Goal: Task Accomplishment & Management: Manage account settings

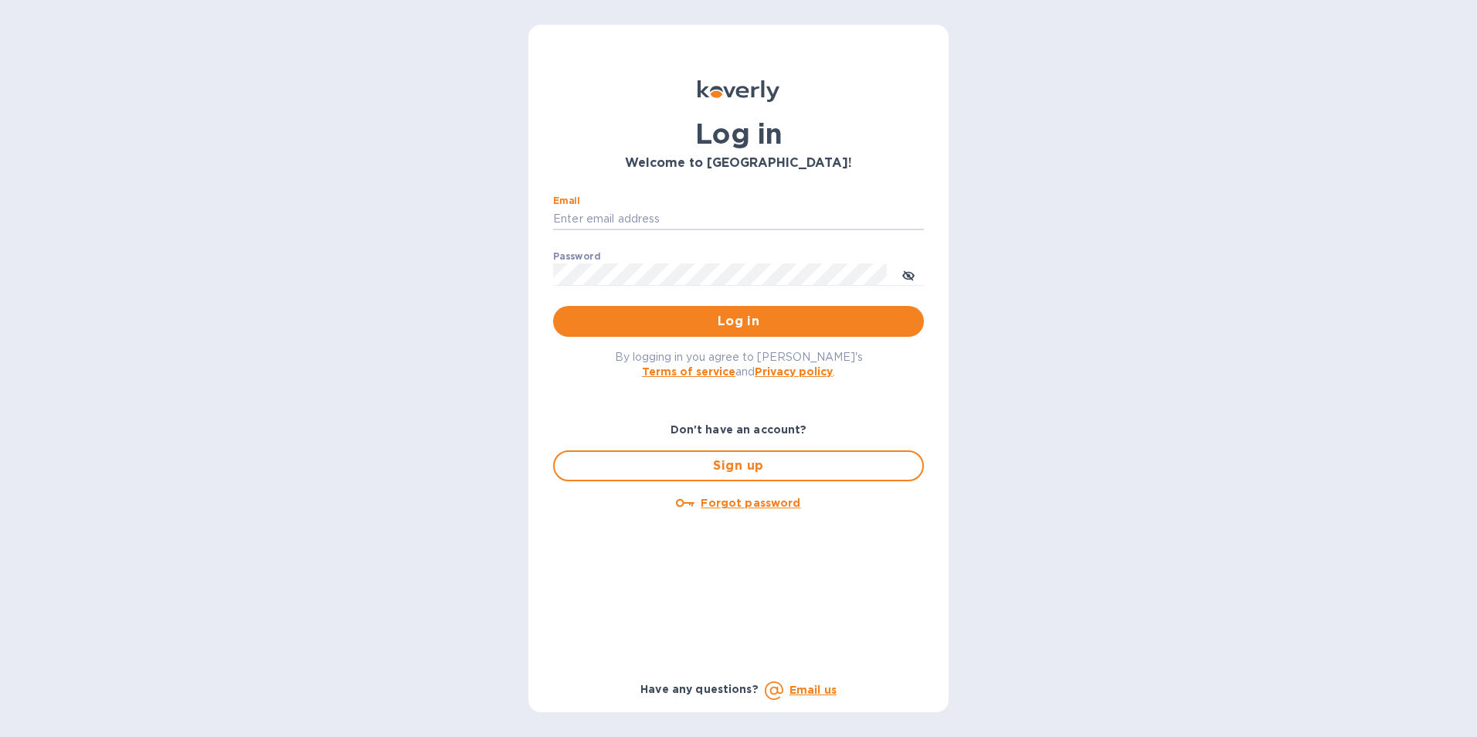
type input "[PERSON_NAME][EMAIL_ADDRESS][DOMAIN_NAME]"
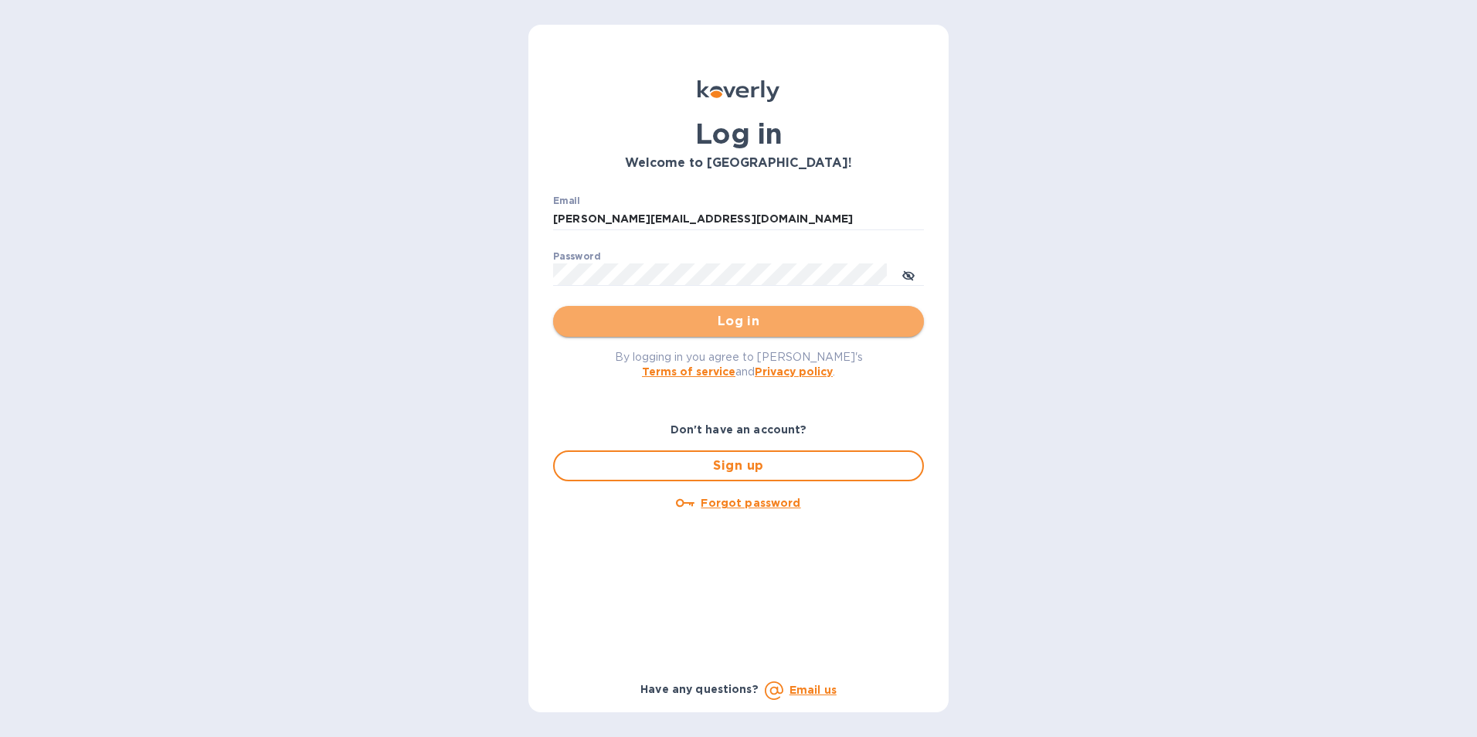
click at [681, 324] on span "Log in" at bounding box center [739, 321] width 346 height 19
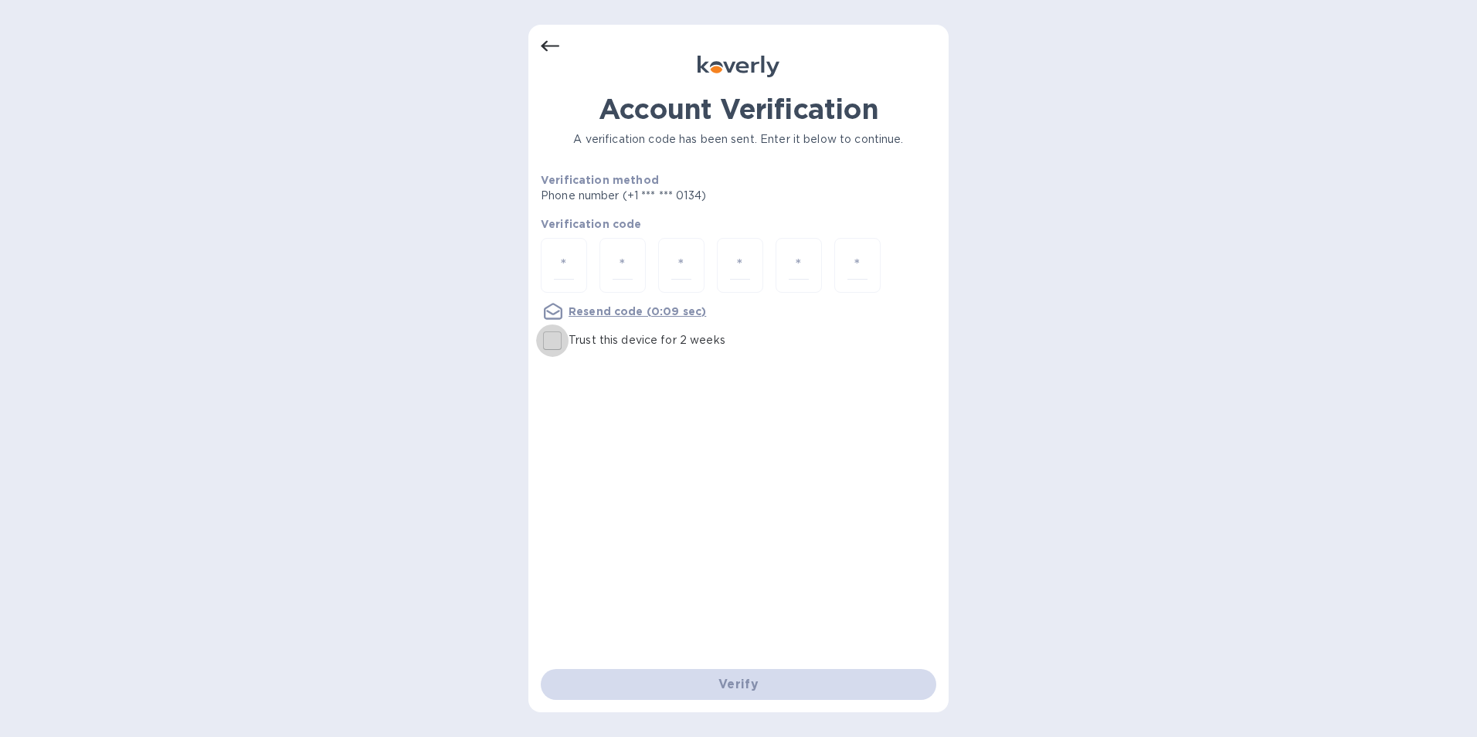
click at [551, 338] on input "Trust this device for 2 weeks" at bounding box center [552, 341] width 32 height 32
checkbox input "true"
click at [547, 263] on div at bounding box center [564, 265] width 46 height 55
type input "9"
type input "2"
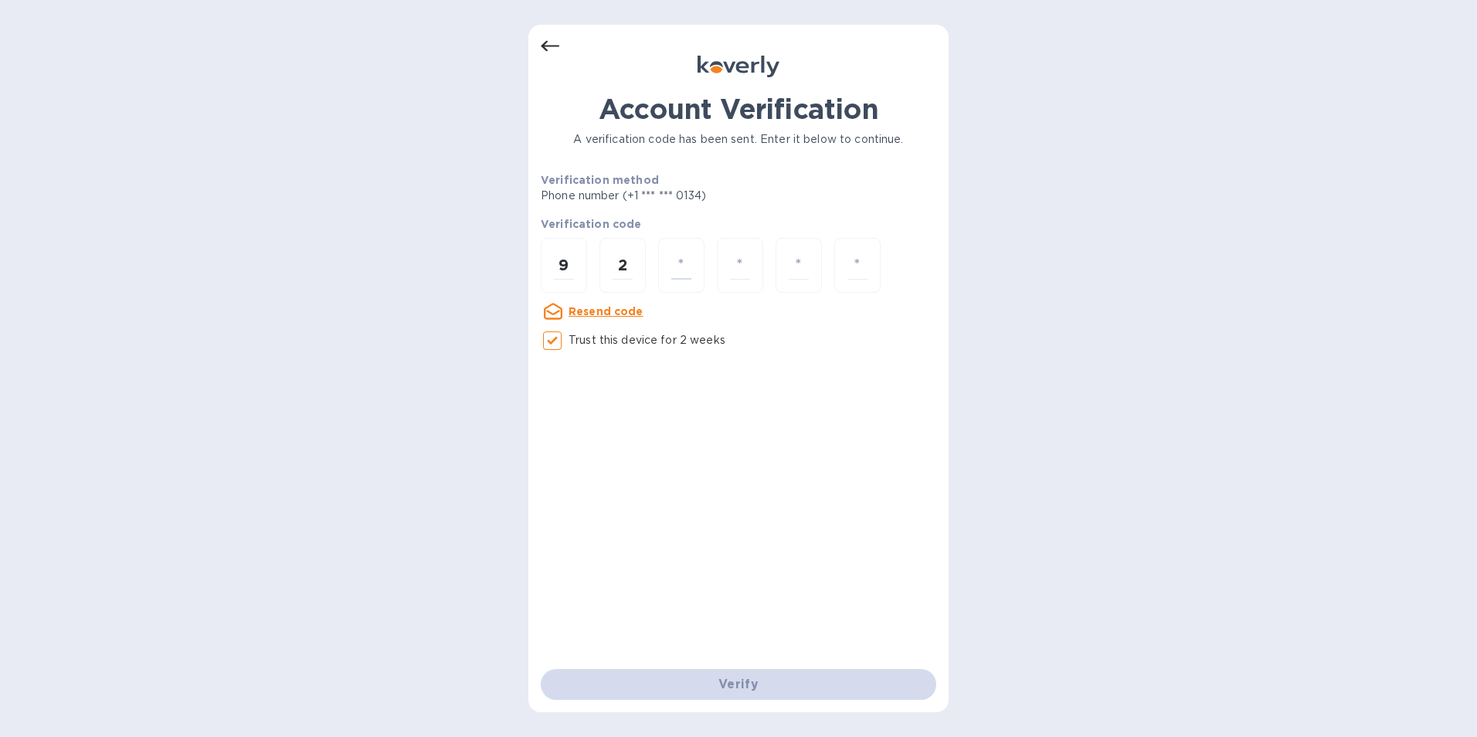
type input "7"
type input "9"
type input "6"
type input "3"
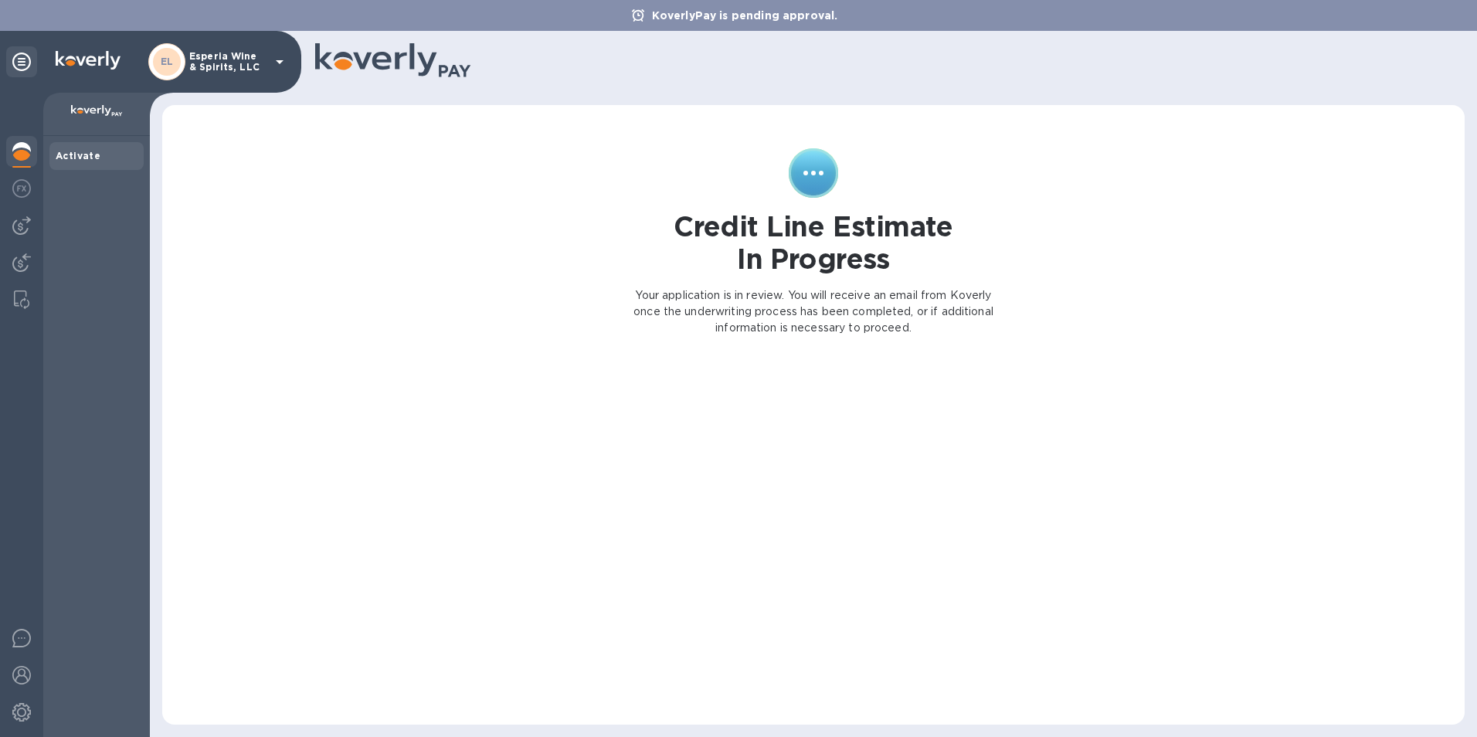
click at [280, 61] on icon at bounding box center [280, 62] width 8 height 4
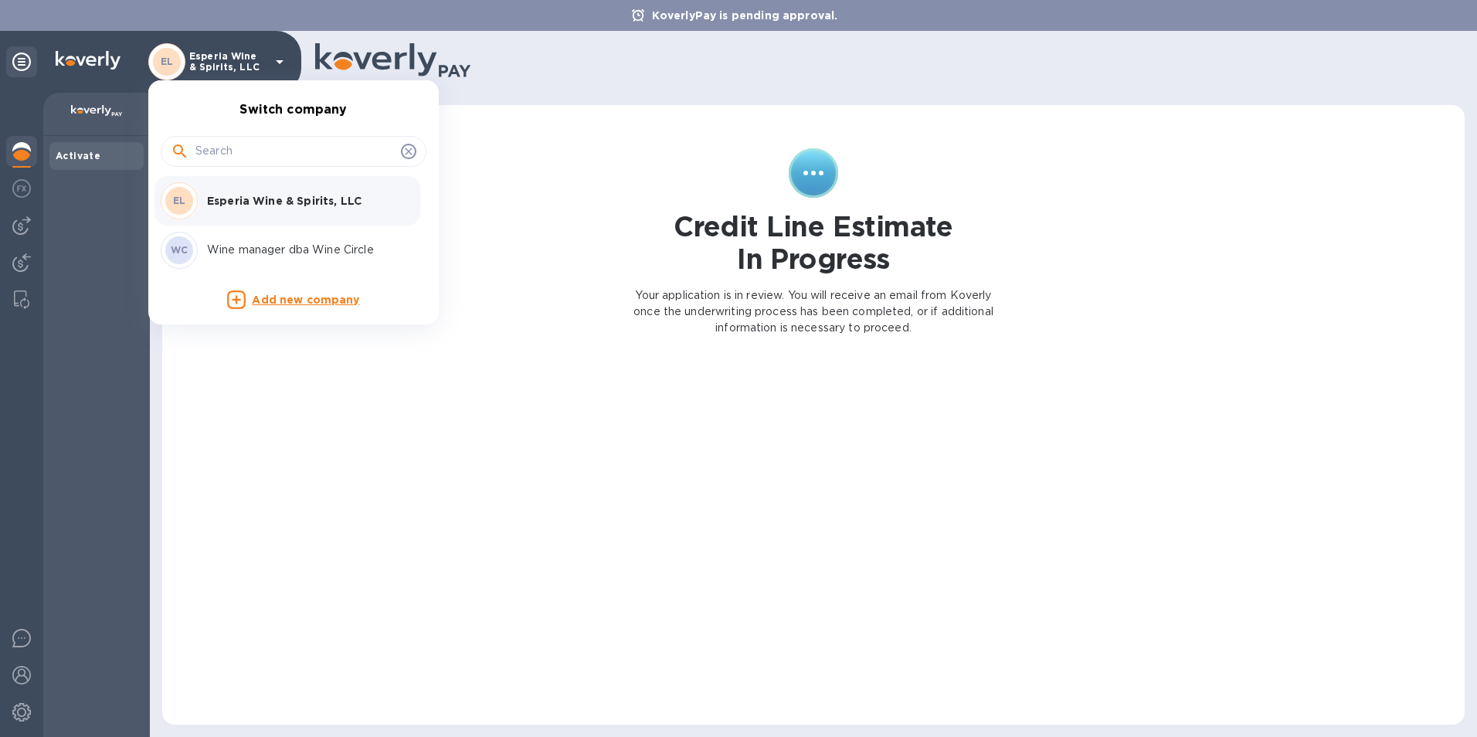
click at [236, 202] on p "Esperia Wine & Spirits, LLC" at bounding box center [304, 200] width 195 height 15
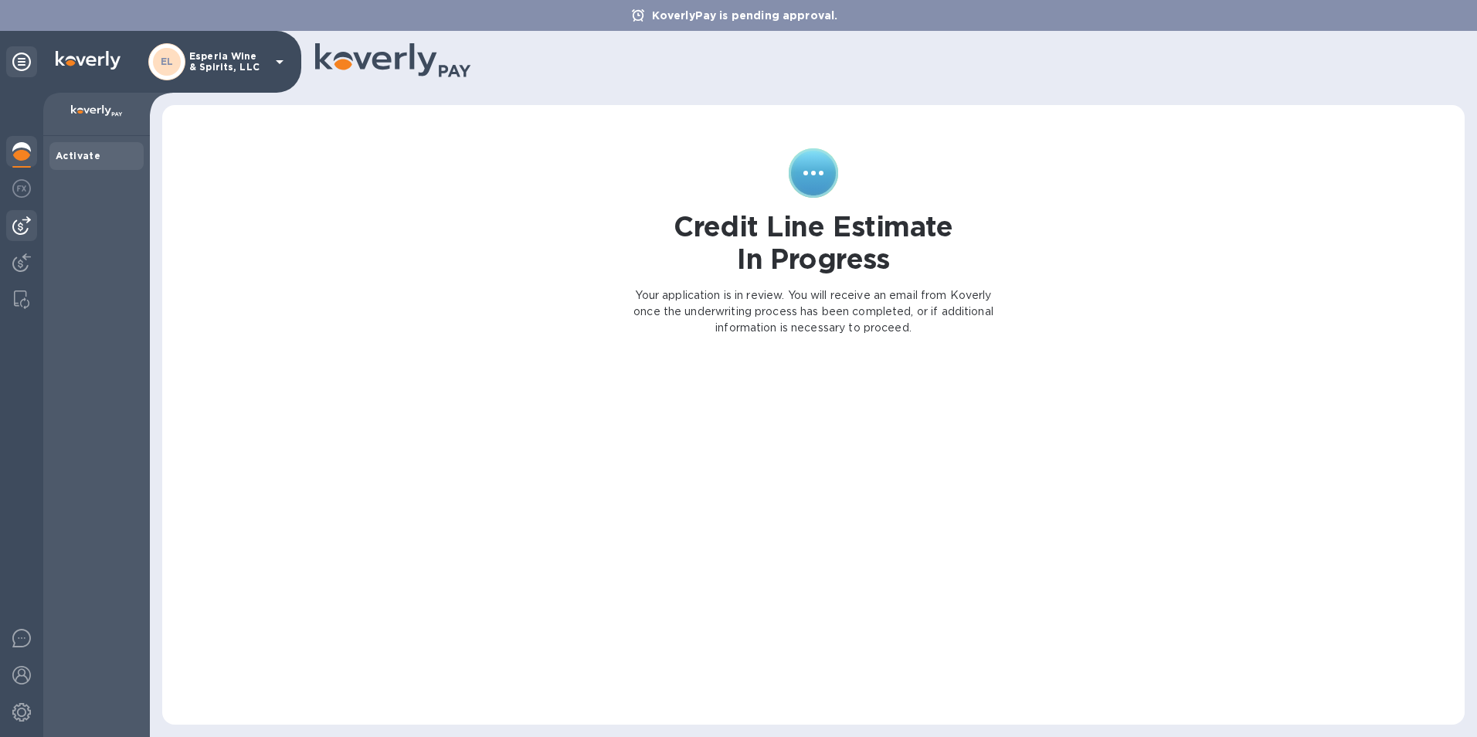
click at [22, 226] on img at bounding box center [21, 225] width 19 height 19
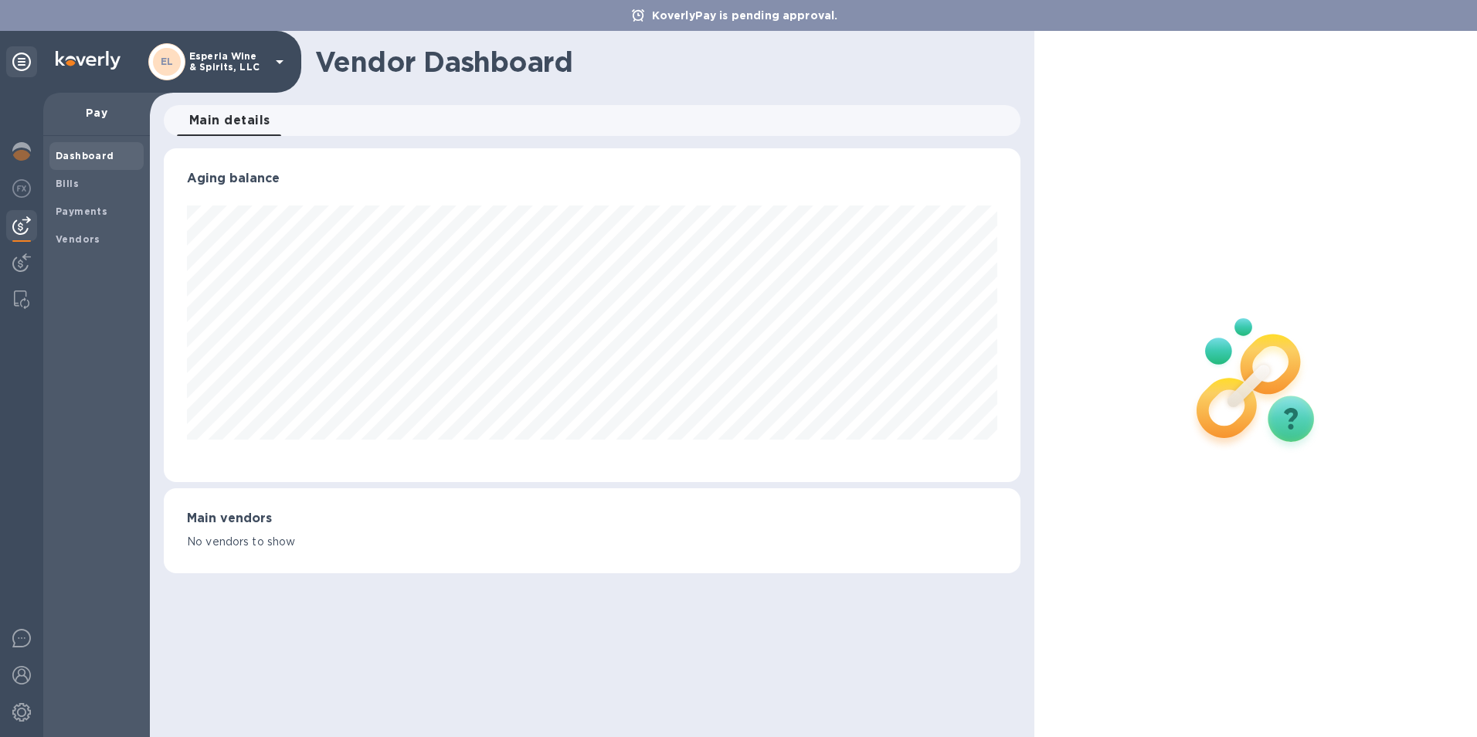
scroll to position [334, 858]
click at [68, 237] on b "Vendors" at bounding box center [78, 239] width 45 height 12
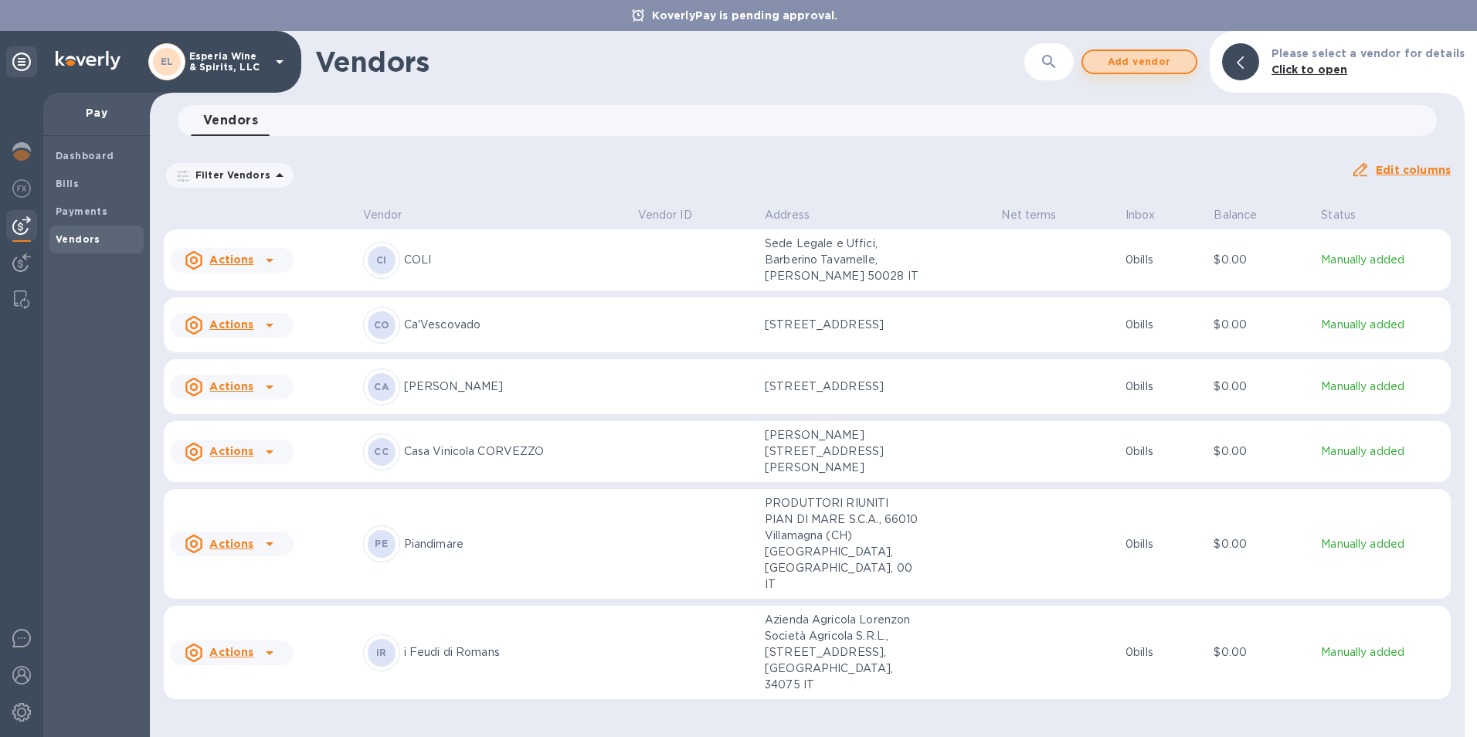
click at [1138, 59] on span "Add vendor" at bounding box center [1140, 62] width 88 height 19
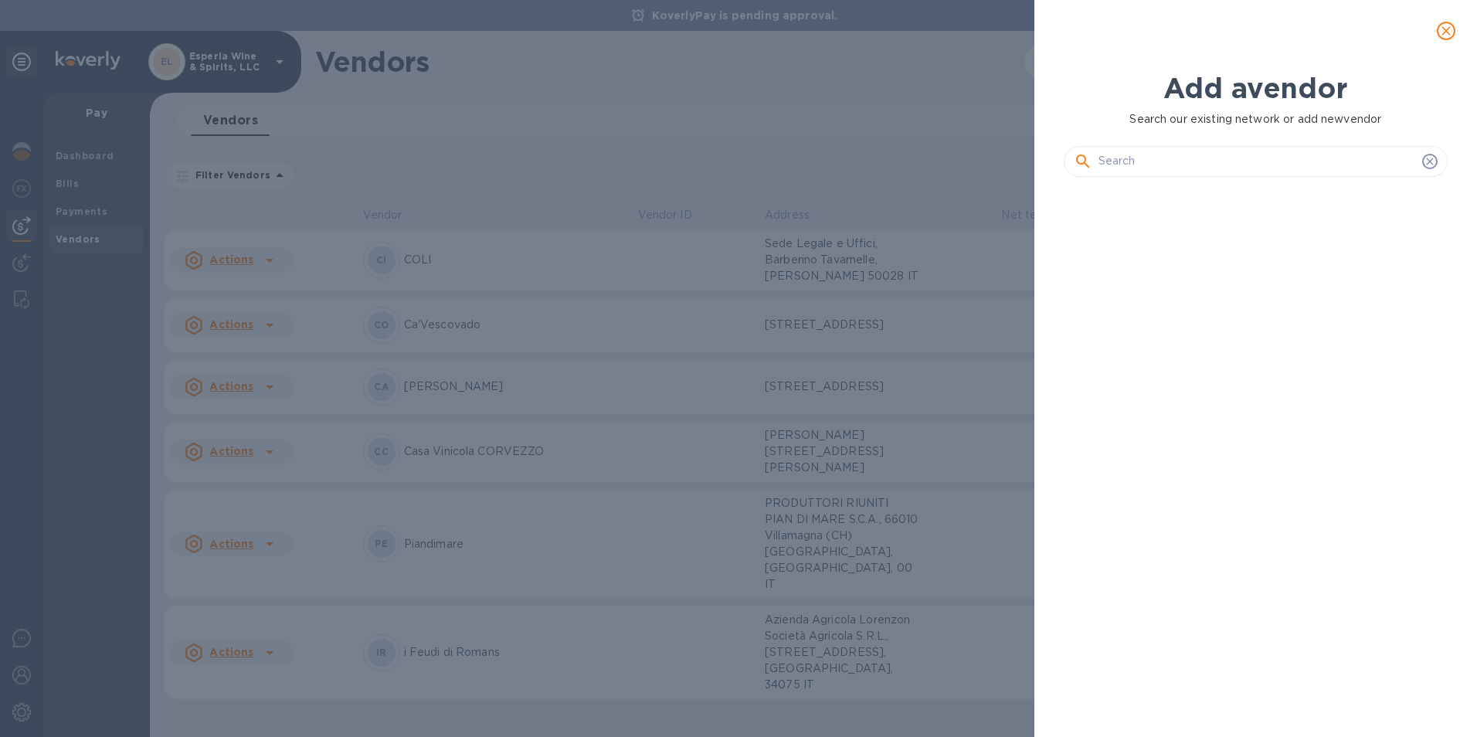
scroll to position [491, 391]
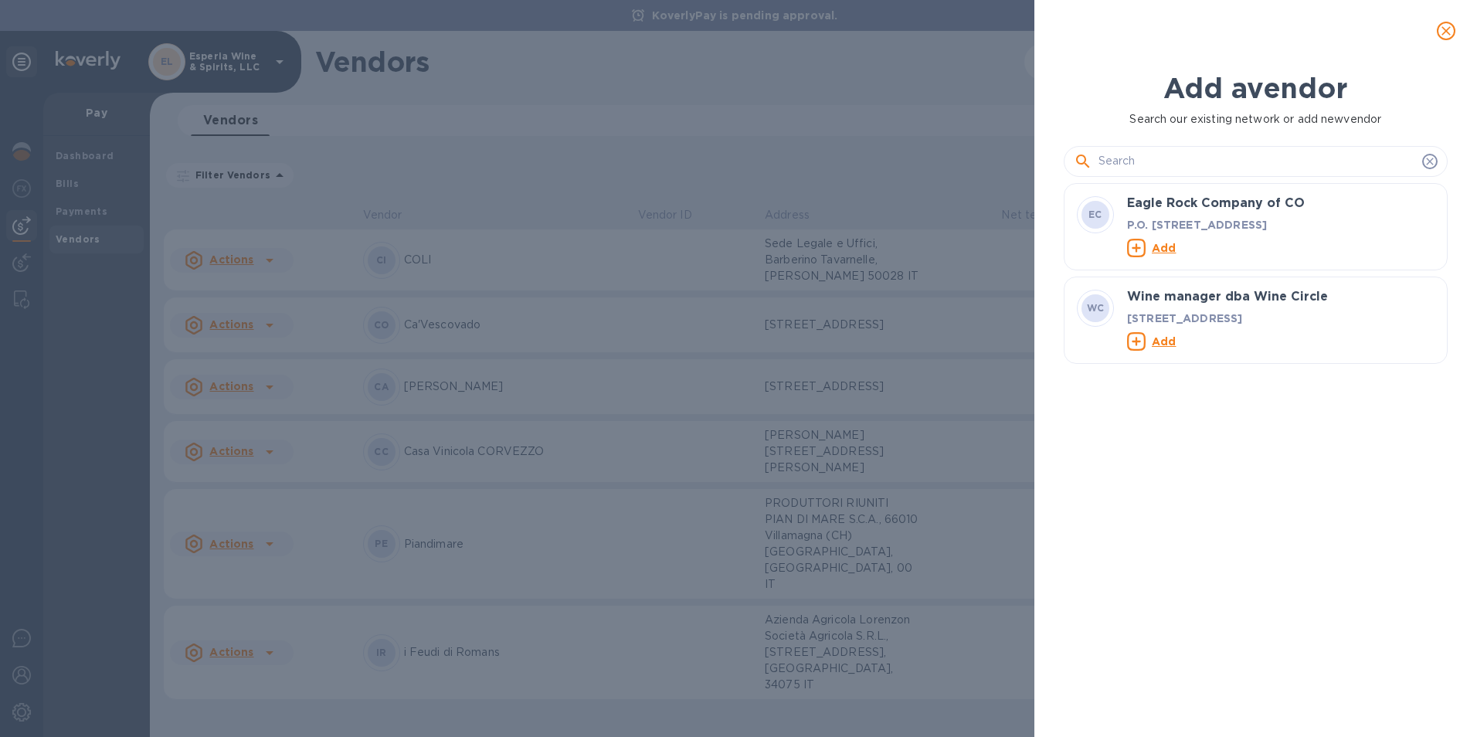
click at [1114, 159] on input "text" at bounding box center [1258, 161] width 318 height 23
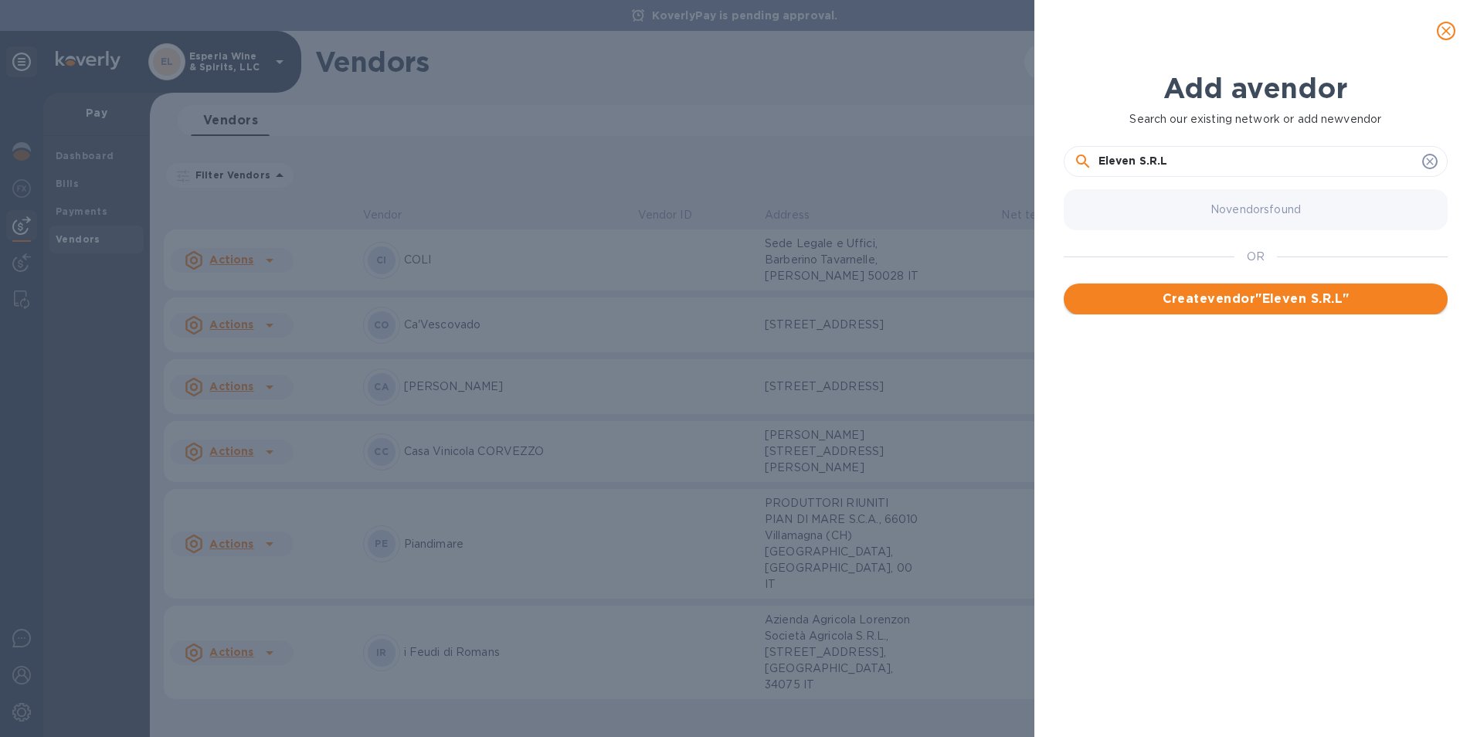
type input "Eleven S.R.L"
click at [1232, 302] on span "Create vendor " Eleven S.R.L "" at bounding box center [1255, 299] width 359 height 19
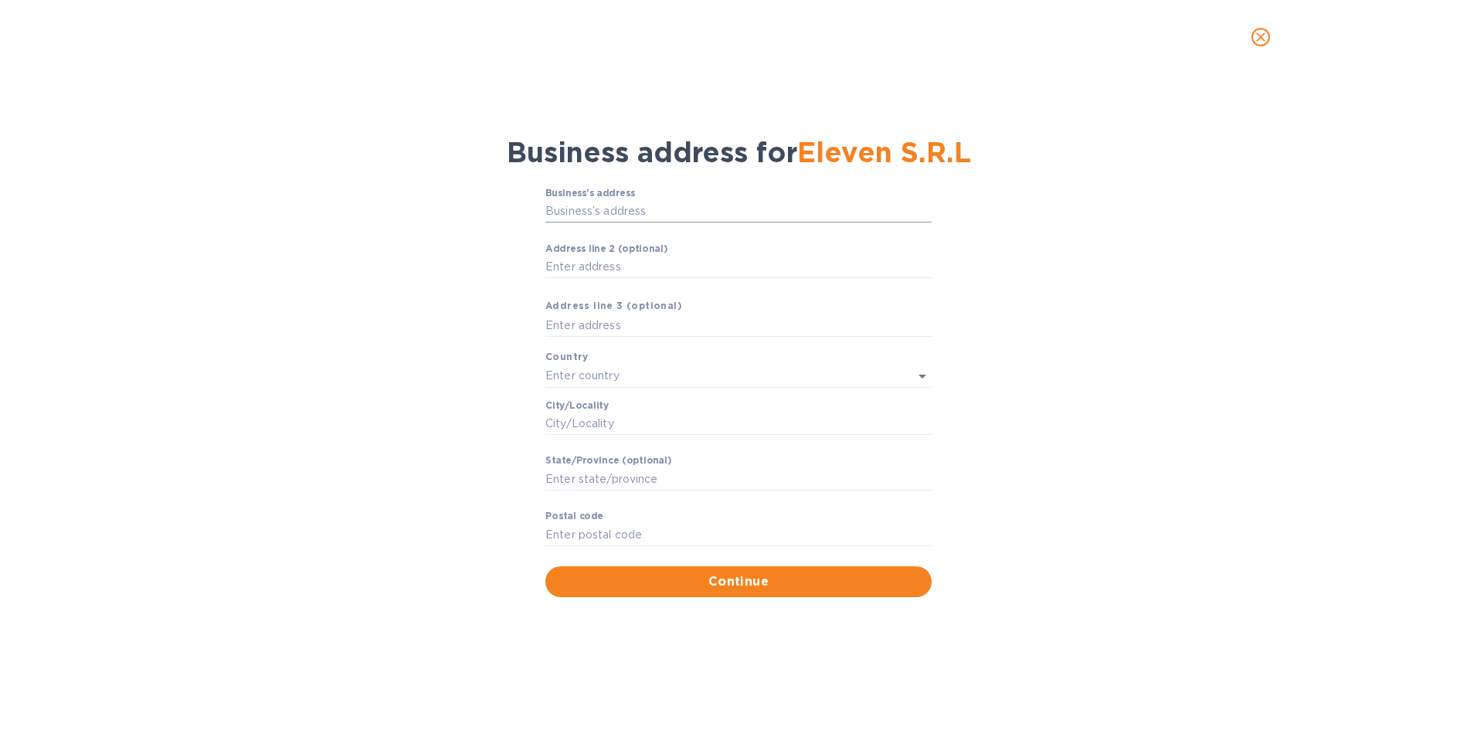
click at [602, 217] on input "Business’s аddress" at bounding box center [738, 211] width 386 height 23
click at [573, 221] on input "Business’s аddress" at bounding box center [738, 211] width 386 height 23
paste input "Via Giuseppe Verdi, 19"
type input "19 Via Giuseppe Verdi"
type input "Italy"
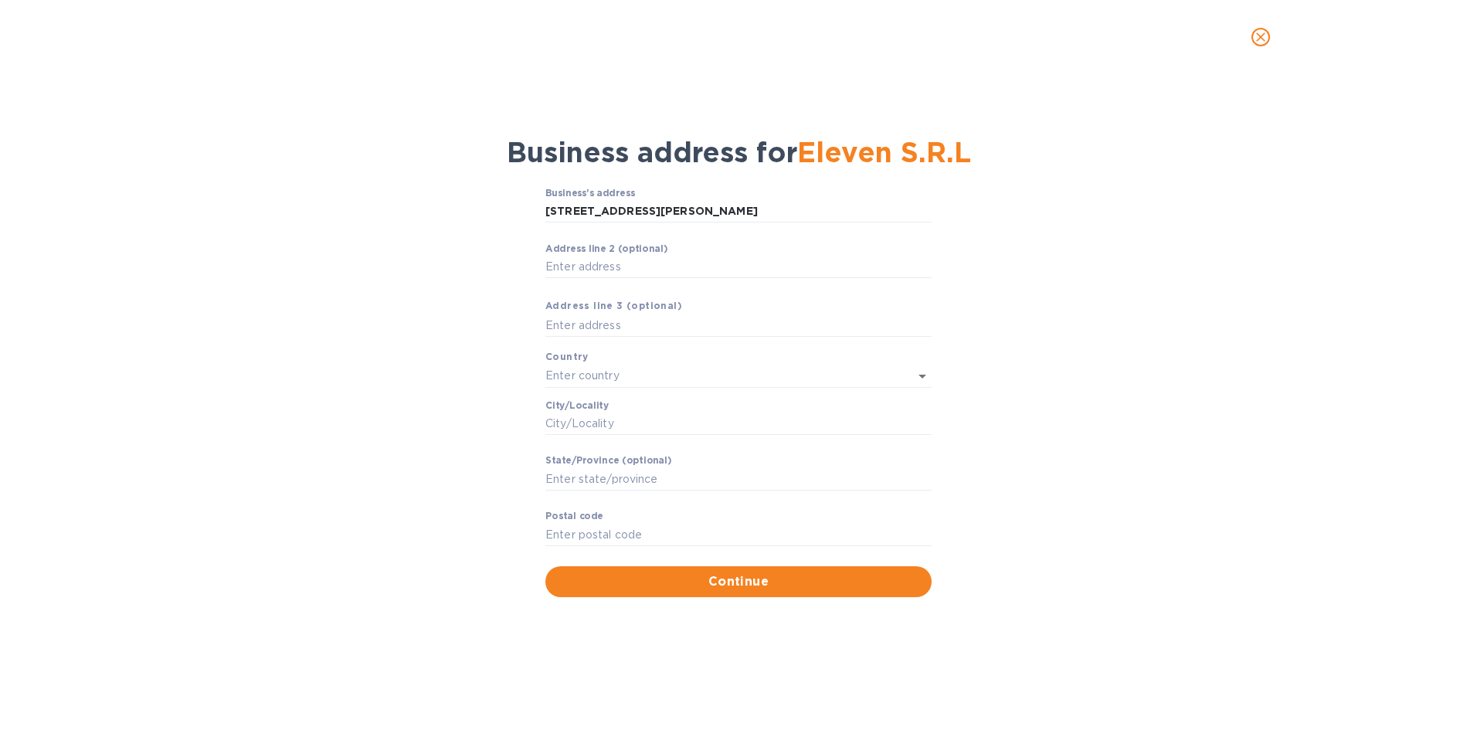
type input "Trento"
type input "Trentino-Alto Adige"
type input "38122"
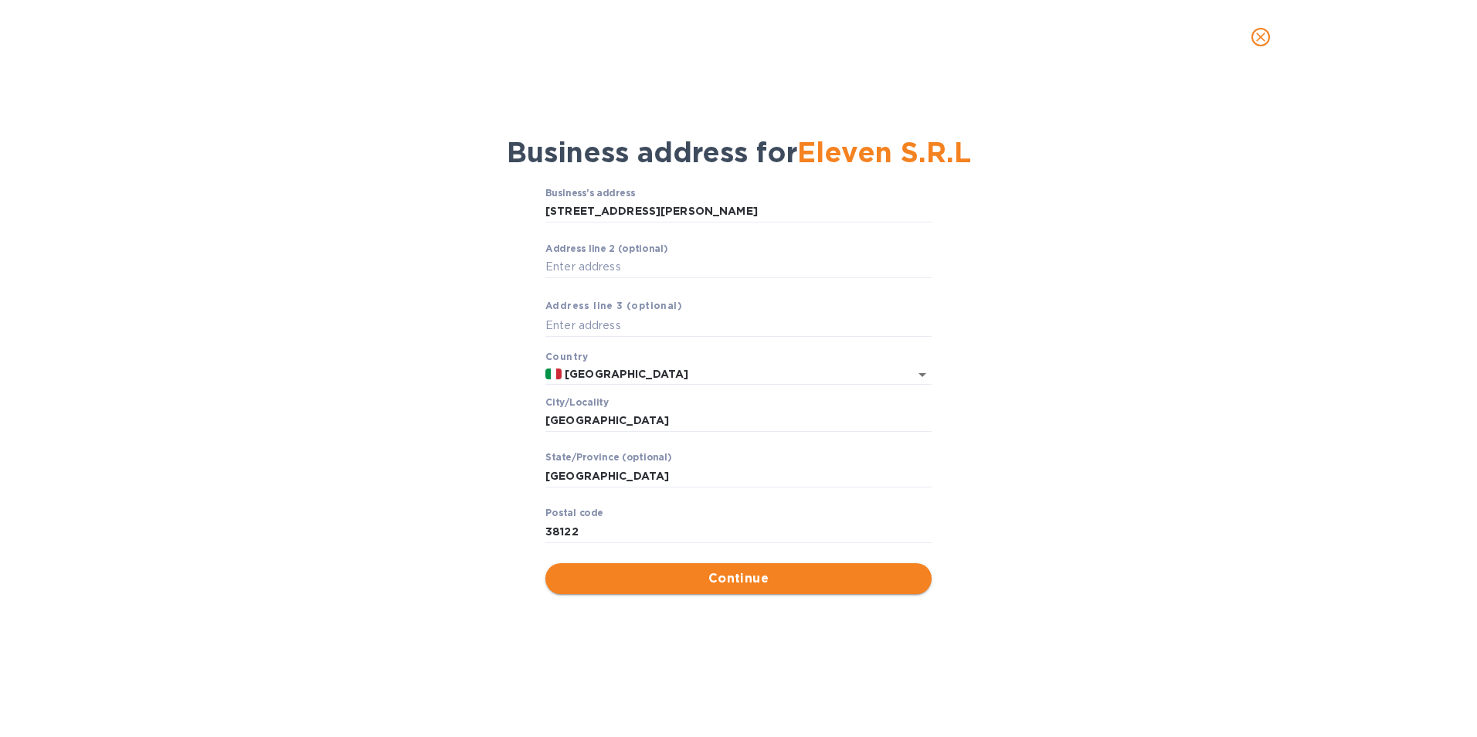
click at [764, 579] on span "Continue" at bounding box center [739, 578] width 362 height 19
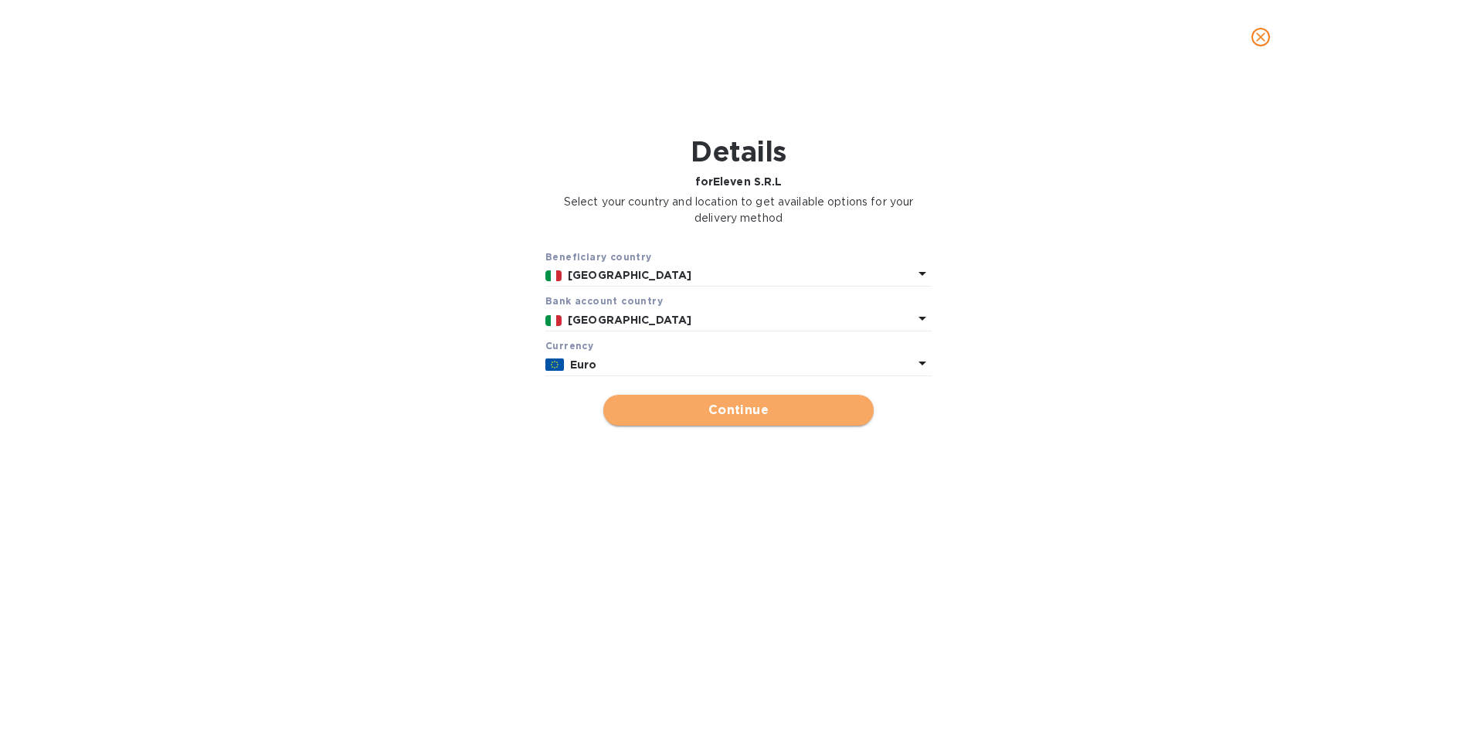
click at [743, 420] on span "Continue" at bounding box center [739, 410] width 246 height 19
type input "Eleven S.R.L"
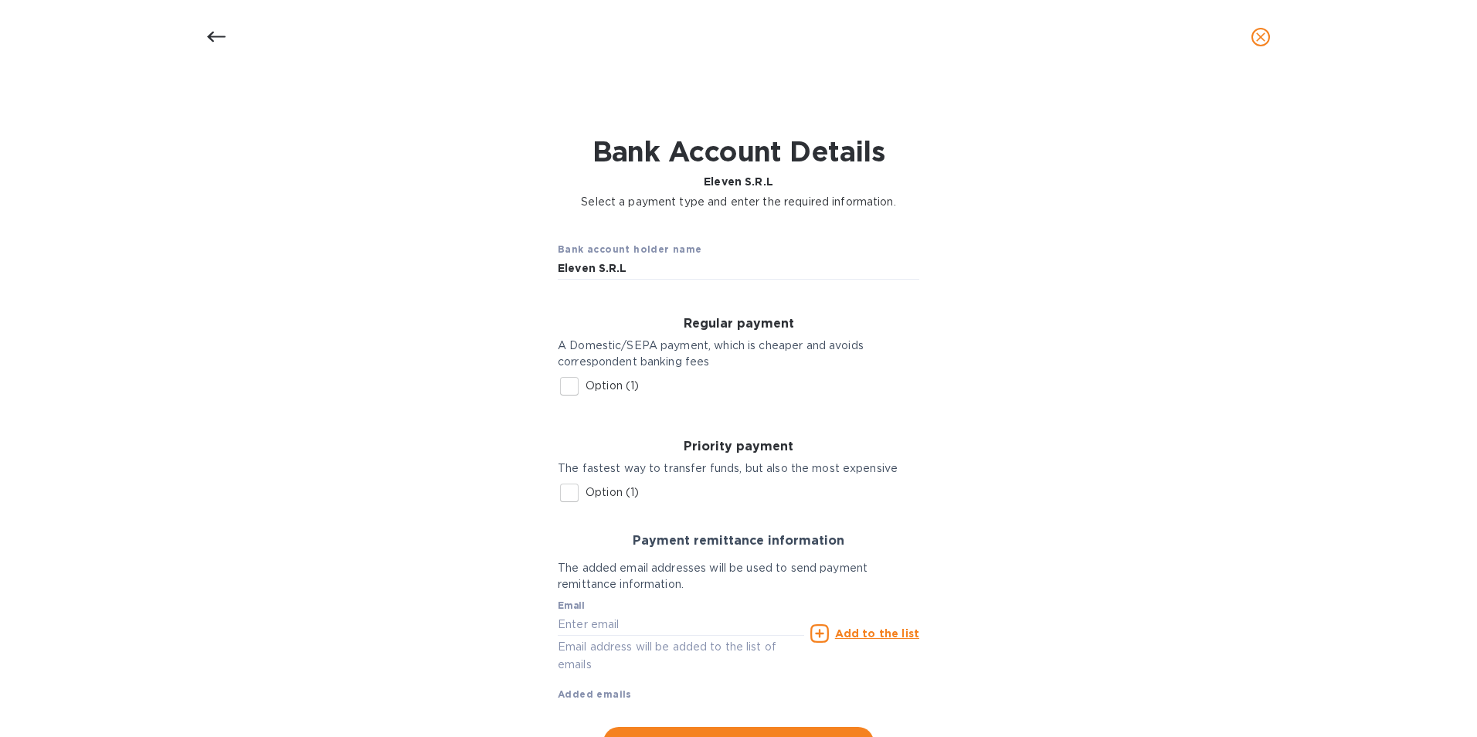
scroll to position [77, 0]
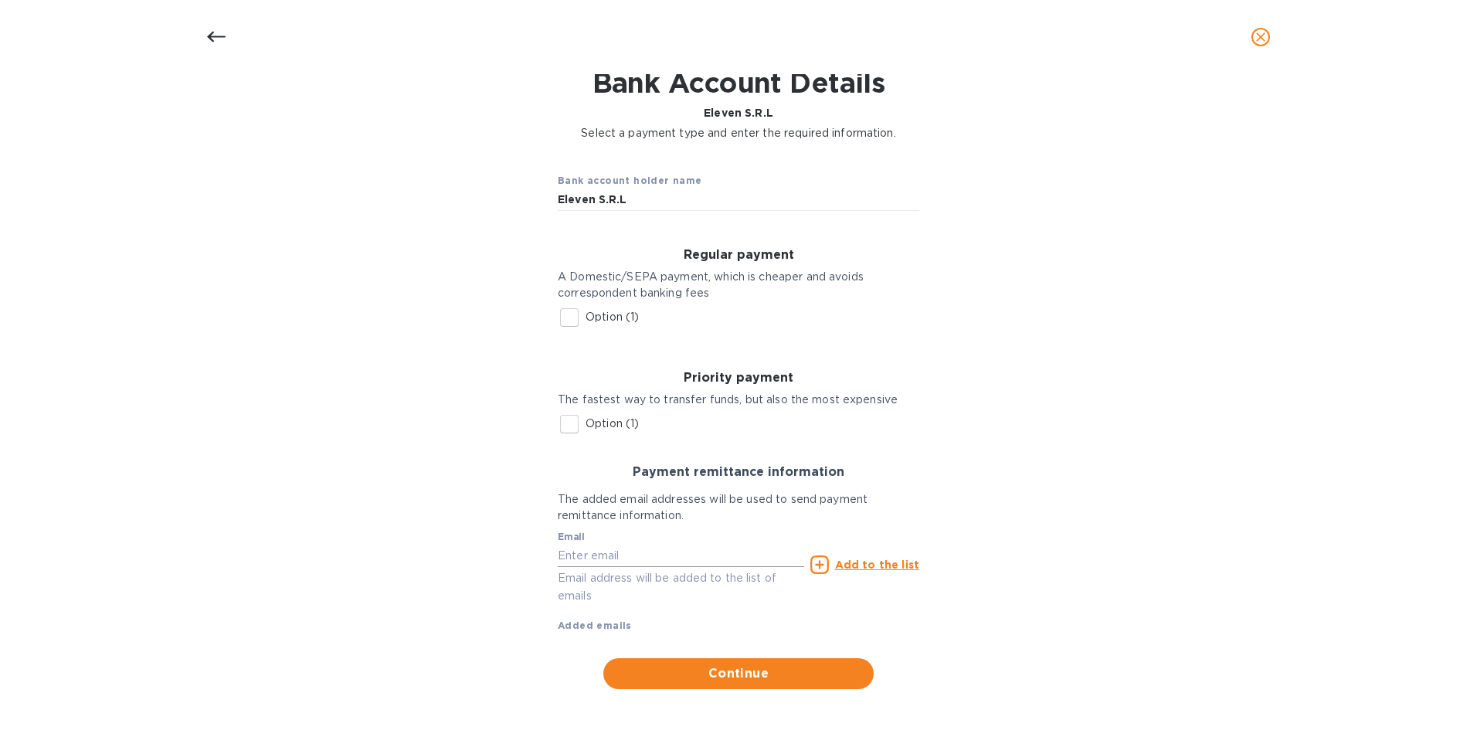
click at [590, 552] on input "text" at bounding box center [681, 555] width 246 height 23
click at [606, 544] on input "text" at bounding box center [681, 555] width 246 height 23
paste input "lote@brand-italia.com"
type input "lote@brand-italia.com"
click at [851, 559] on u "Add to the list" at bounding box center [877, 565] width 84 height 12
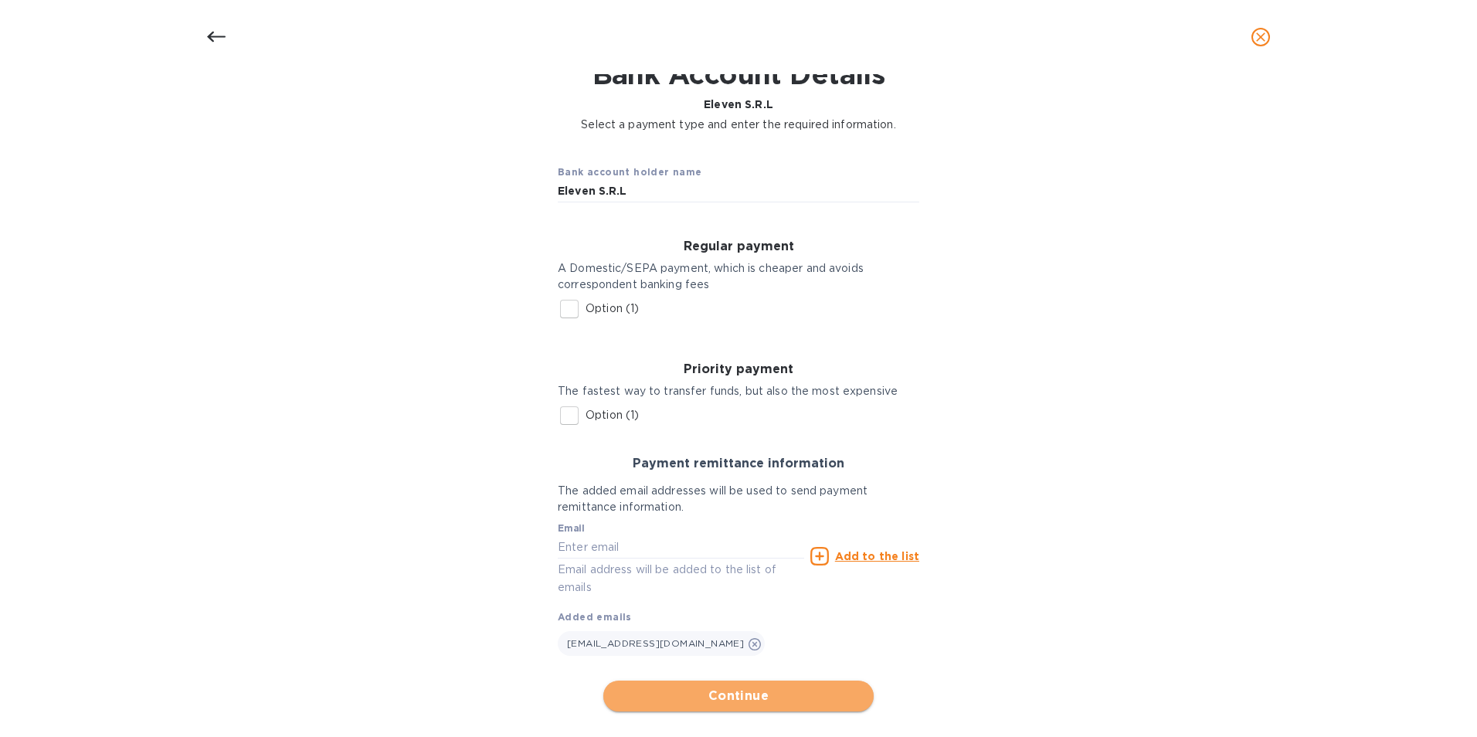
click at [735, 703] on span "Continue" at bounding box center [739, 696] width 246 height 19
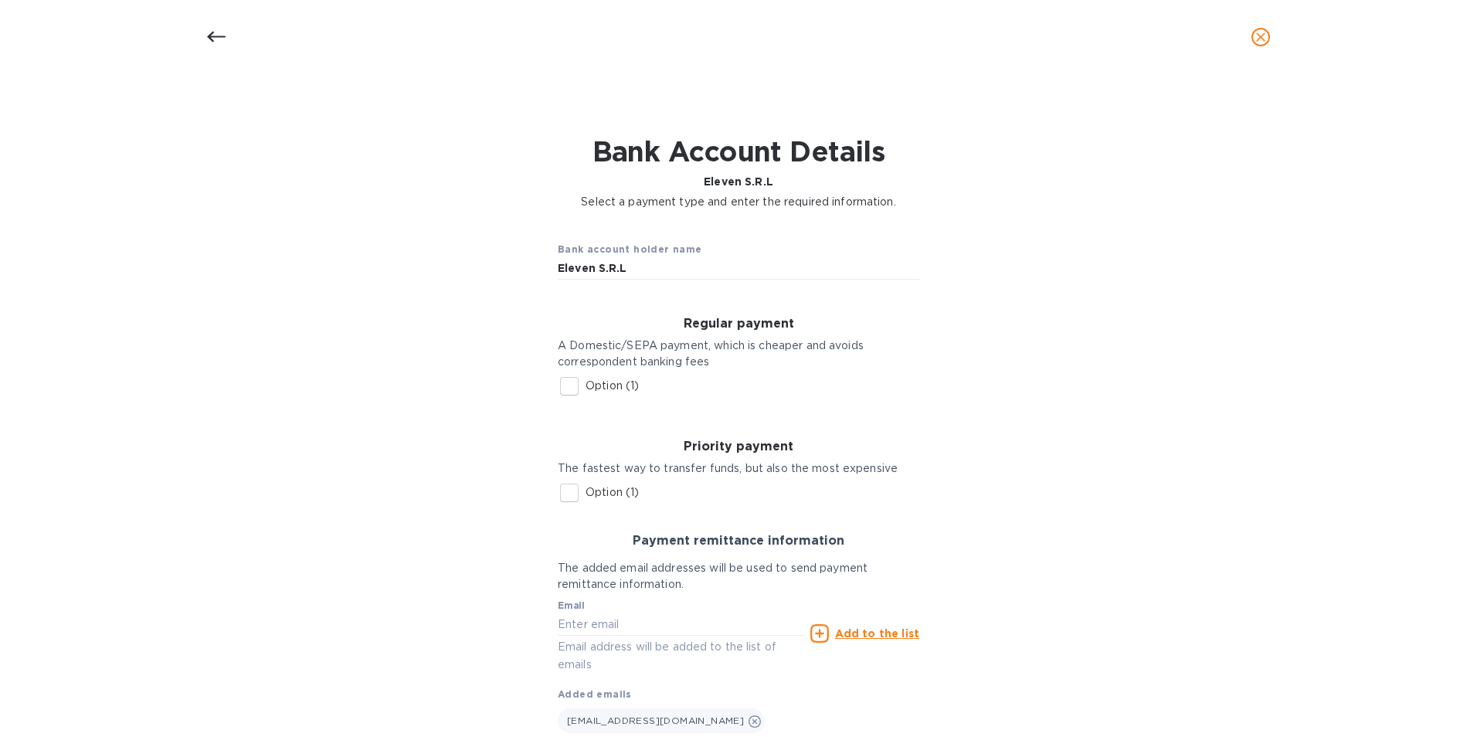
scroll to position [108, 0]
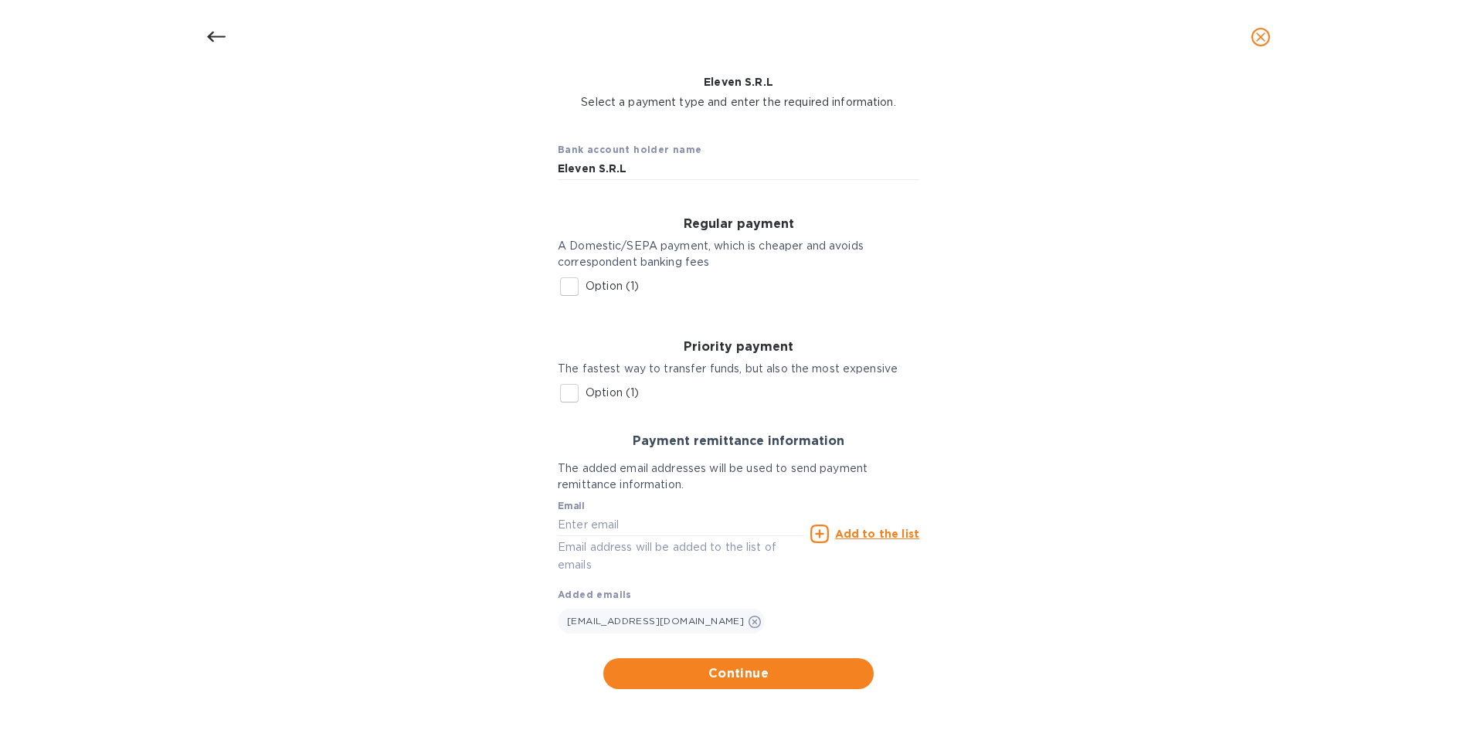
click at [569, 280] on input "Option (1)" at bounding box center [569, 286] width 32 height 32
checkbox input "true"
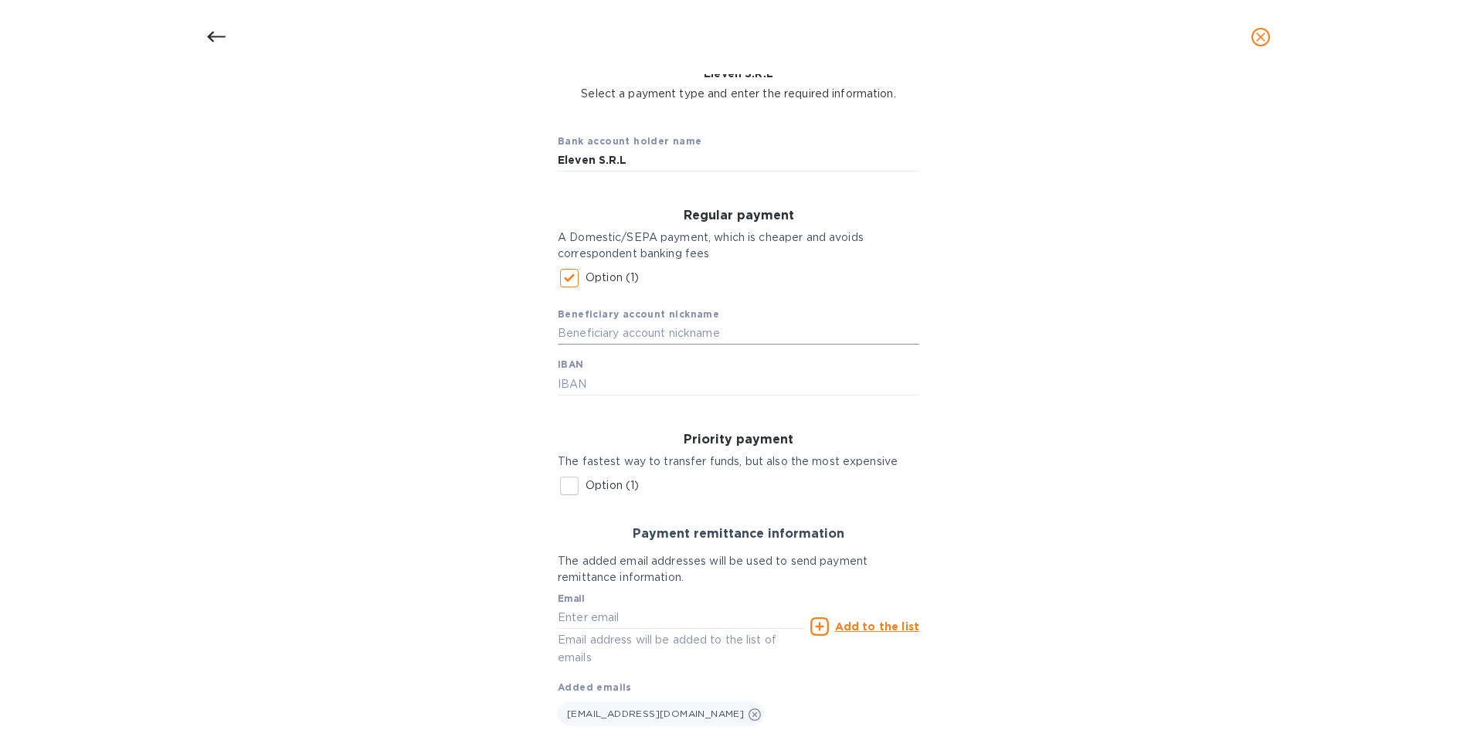
click at [586, 338] on input "text" at bounding box center [739, 333] width 362 height 23
type input "Eleven"
click at [590, 386] on input "text" at bounding box center [739, 383] width 362 height 23
click at [586, 390] on input "text" at bounding box center [739, 383] width 362 height 23
paste input "IT03V0585601801083571485286"
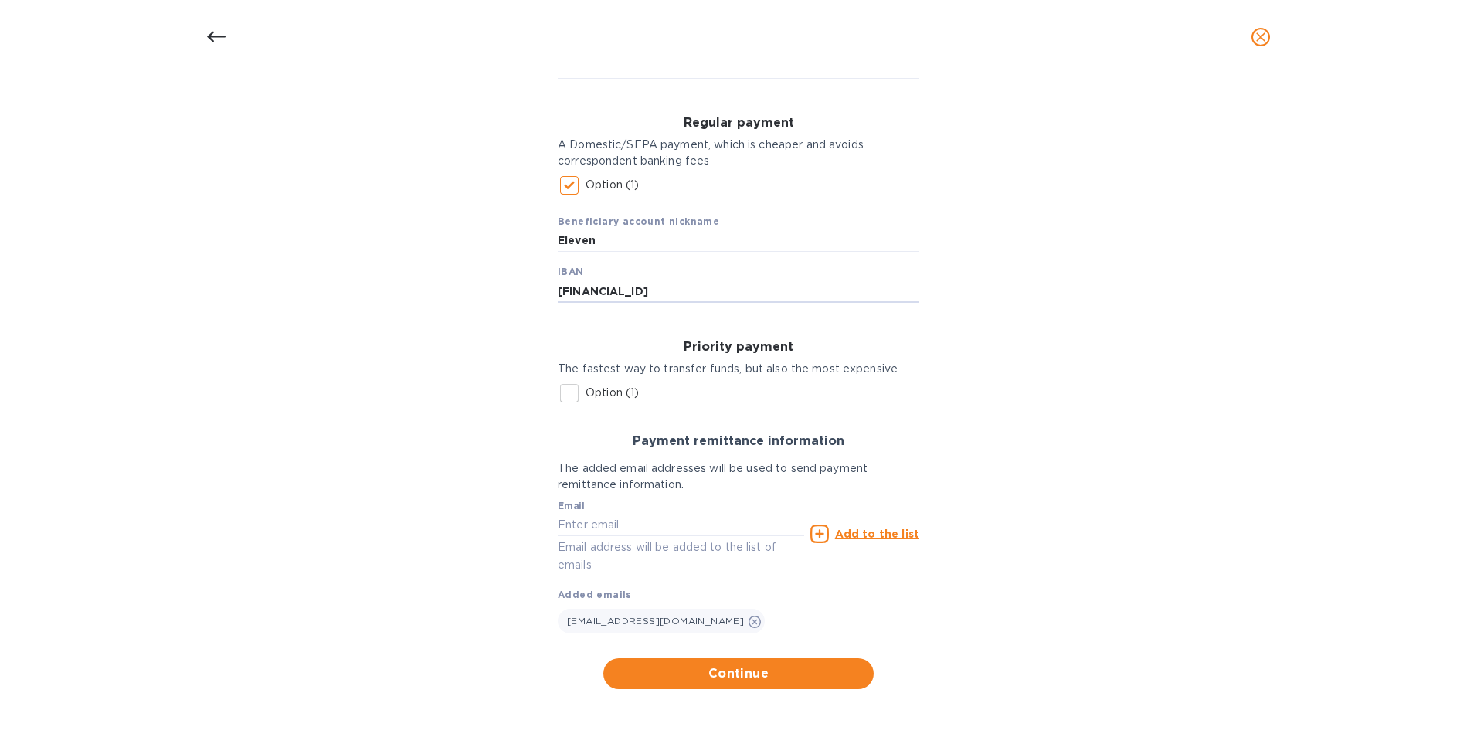
scroll to position [209, 0]
type input "IT03V0585601801083571485286"
click at [734, 672] on span "Continue" at bounding box center [739, 673] width 246 height 19
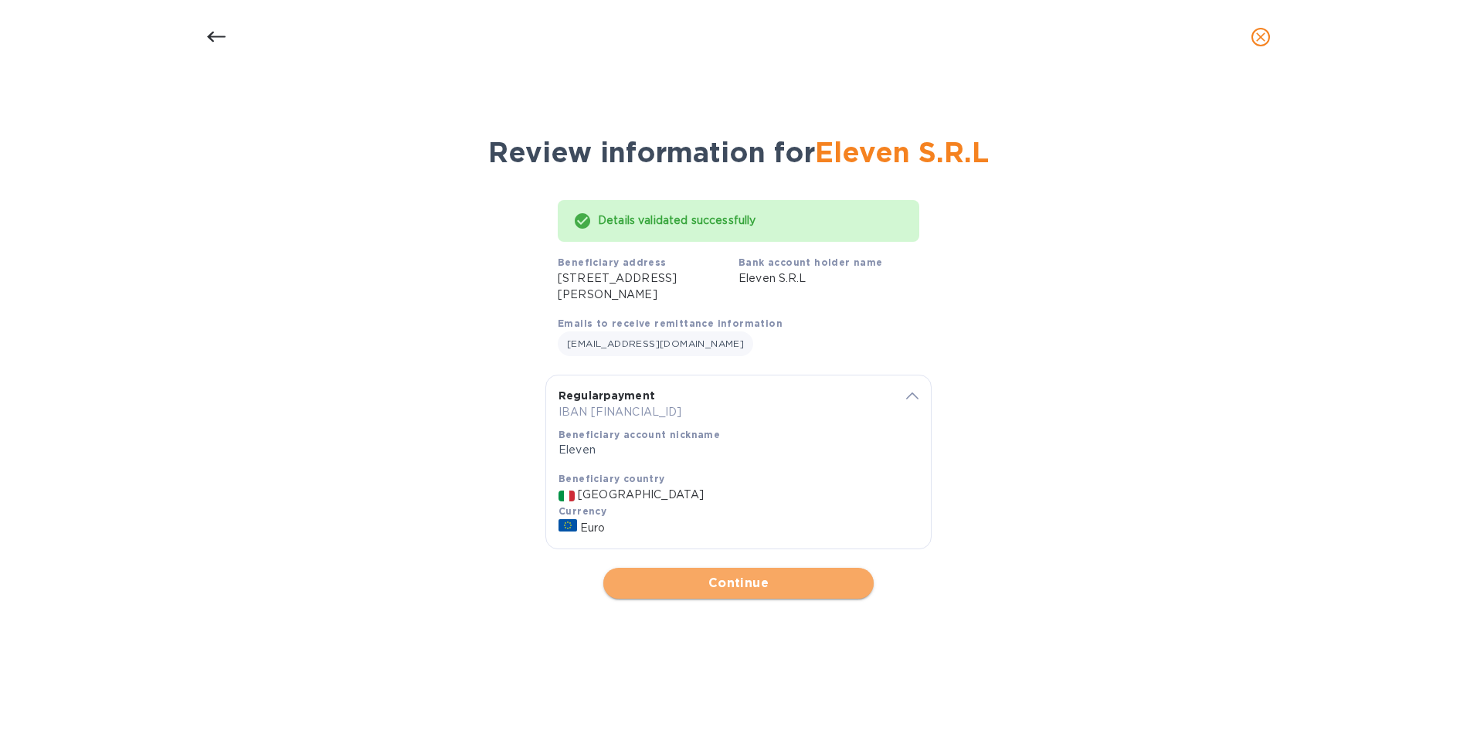
click at [739, 593] on span "Continue" at bounding box center [739, 583] width 246 height 19
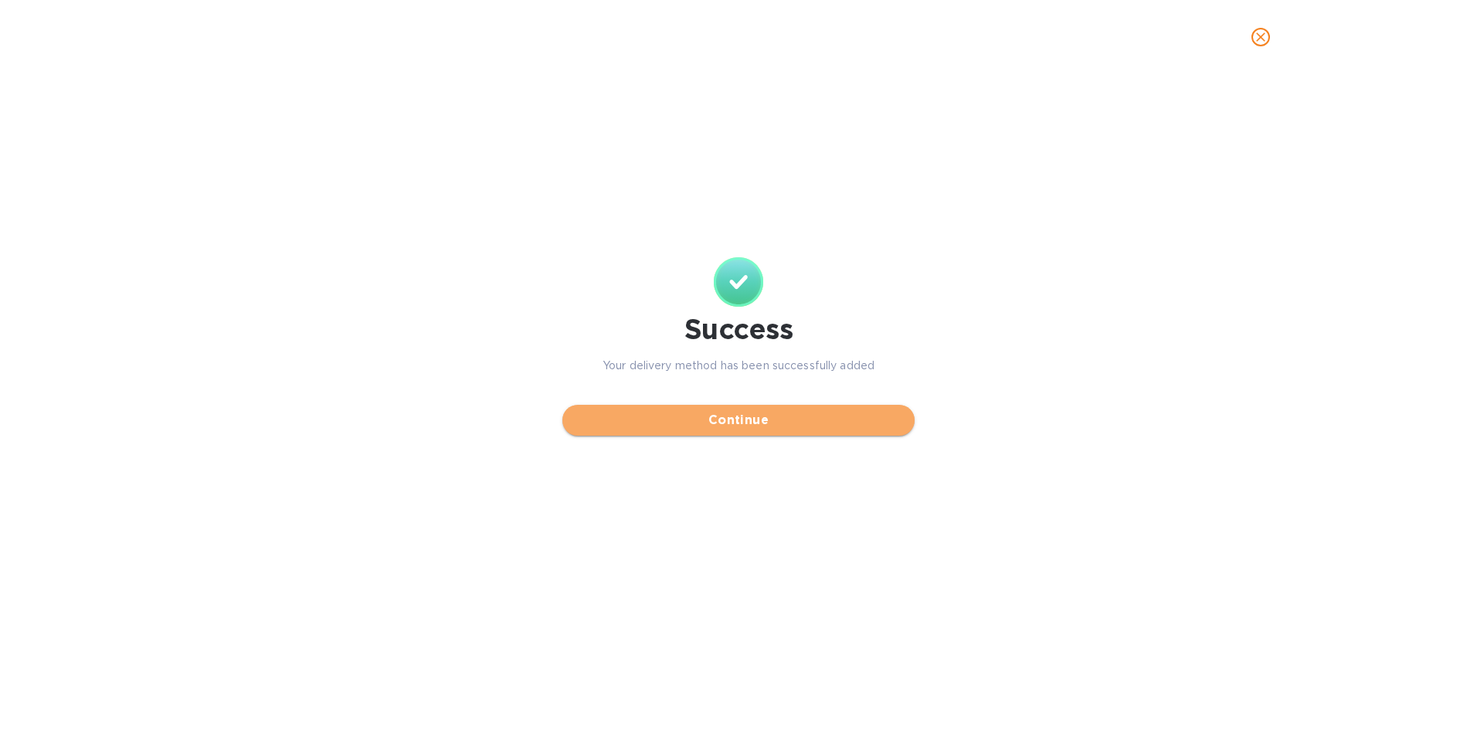
click at [728, 421] on span "Continue" at bounding box center [739, 420] width 328 height 19
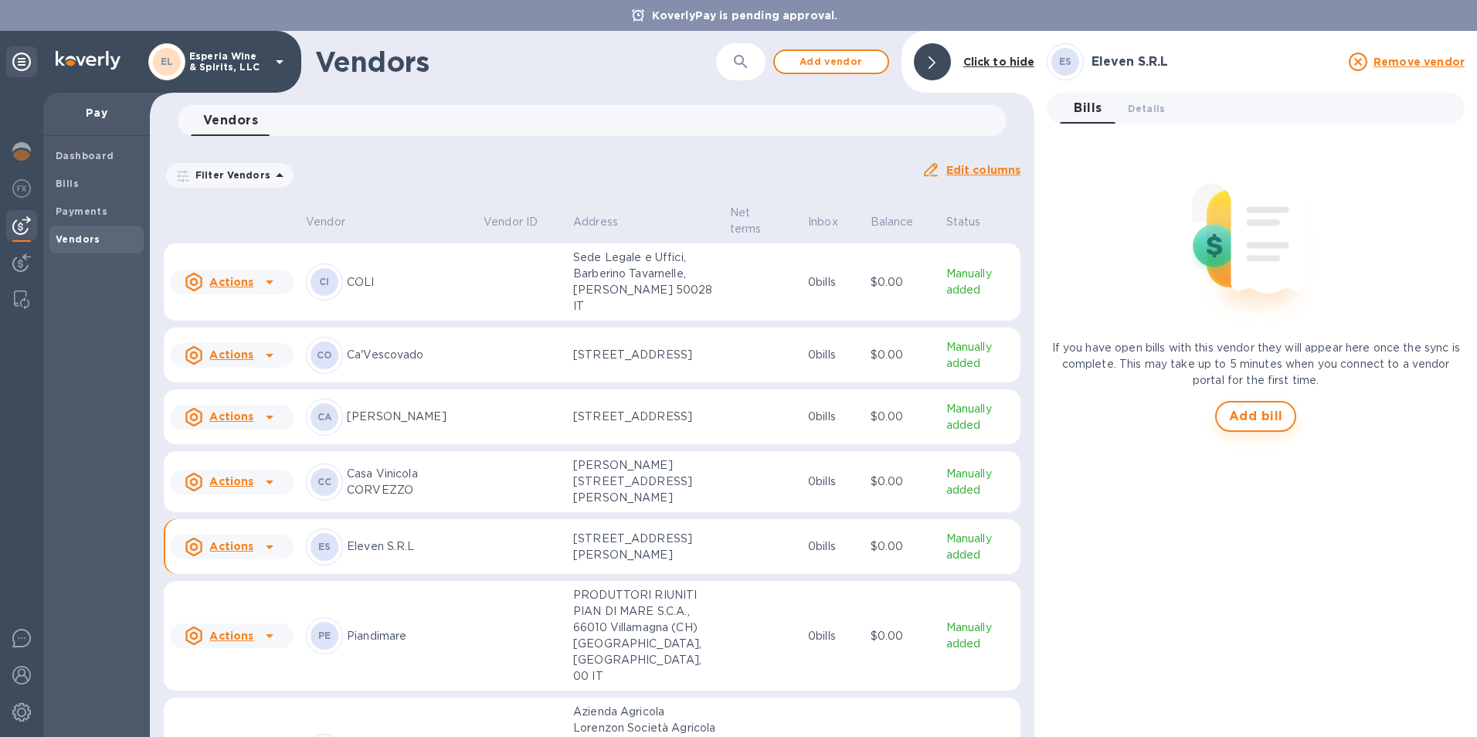
click at [1247, 414] on span "Add bill" at bounding box center [1256, 416] width 54 height 19
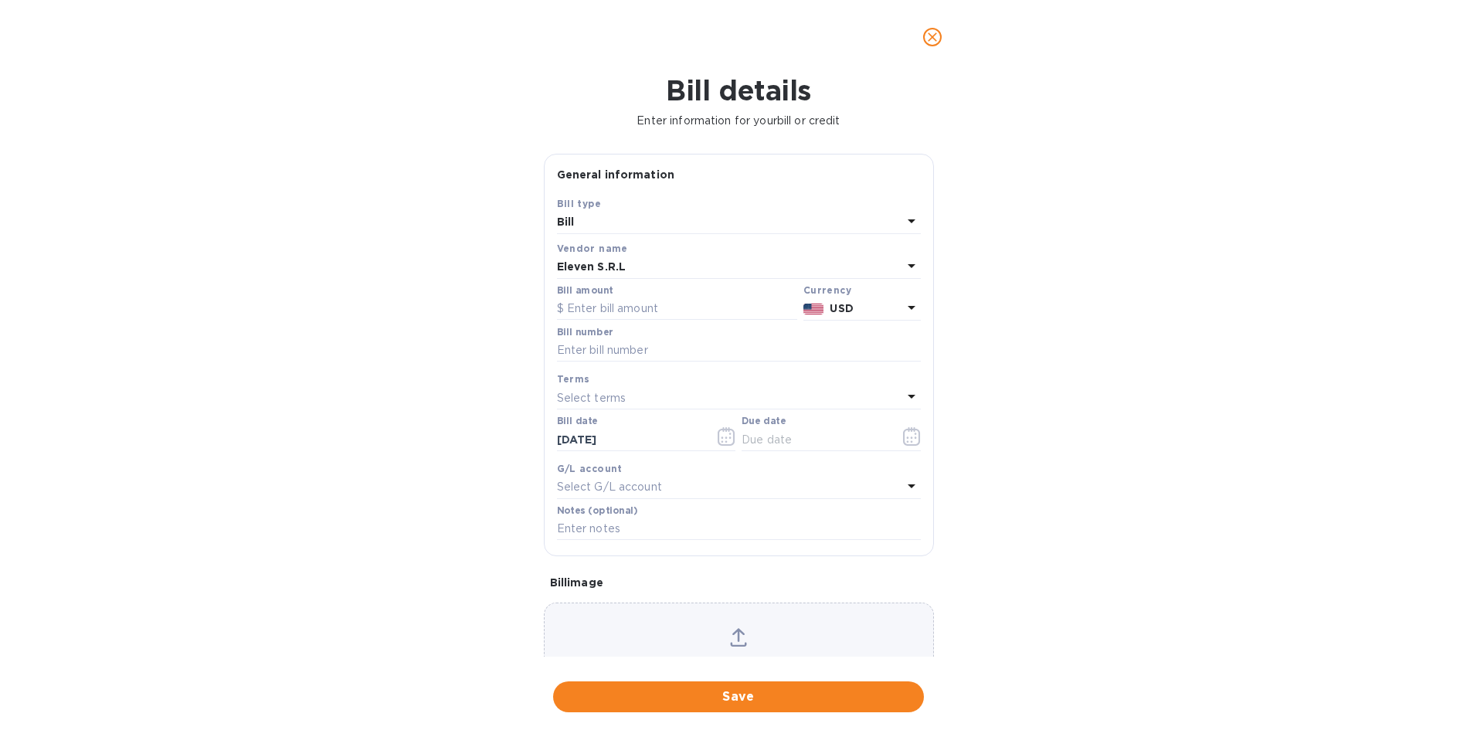
click at [902, 317] on icon at bounding box center [911, 307] width 19 height 19
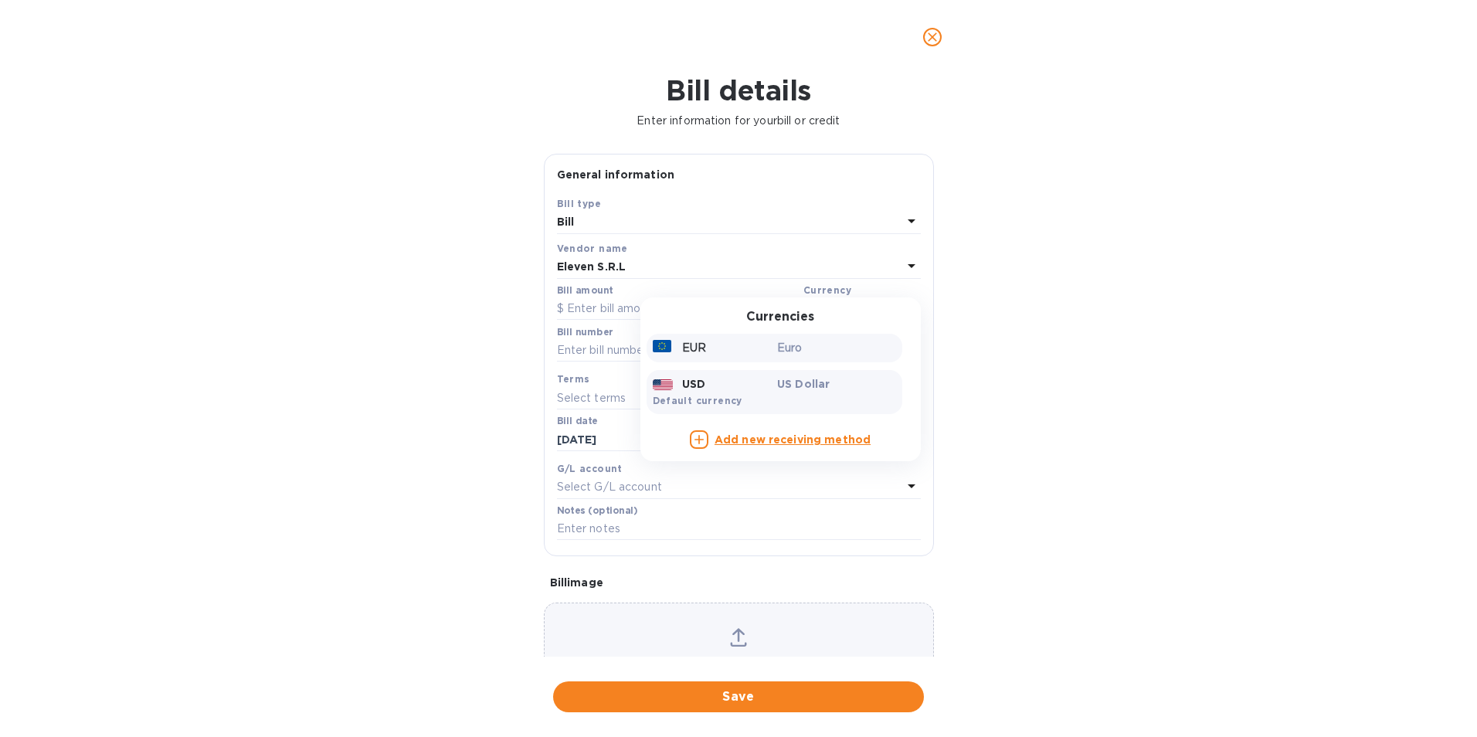
click at [722, 359] on div "EUR" at bounding box center [712, 348] width 125 height 22
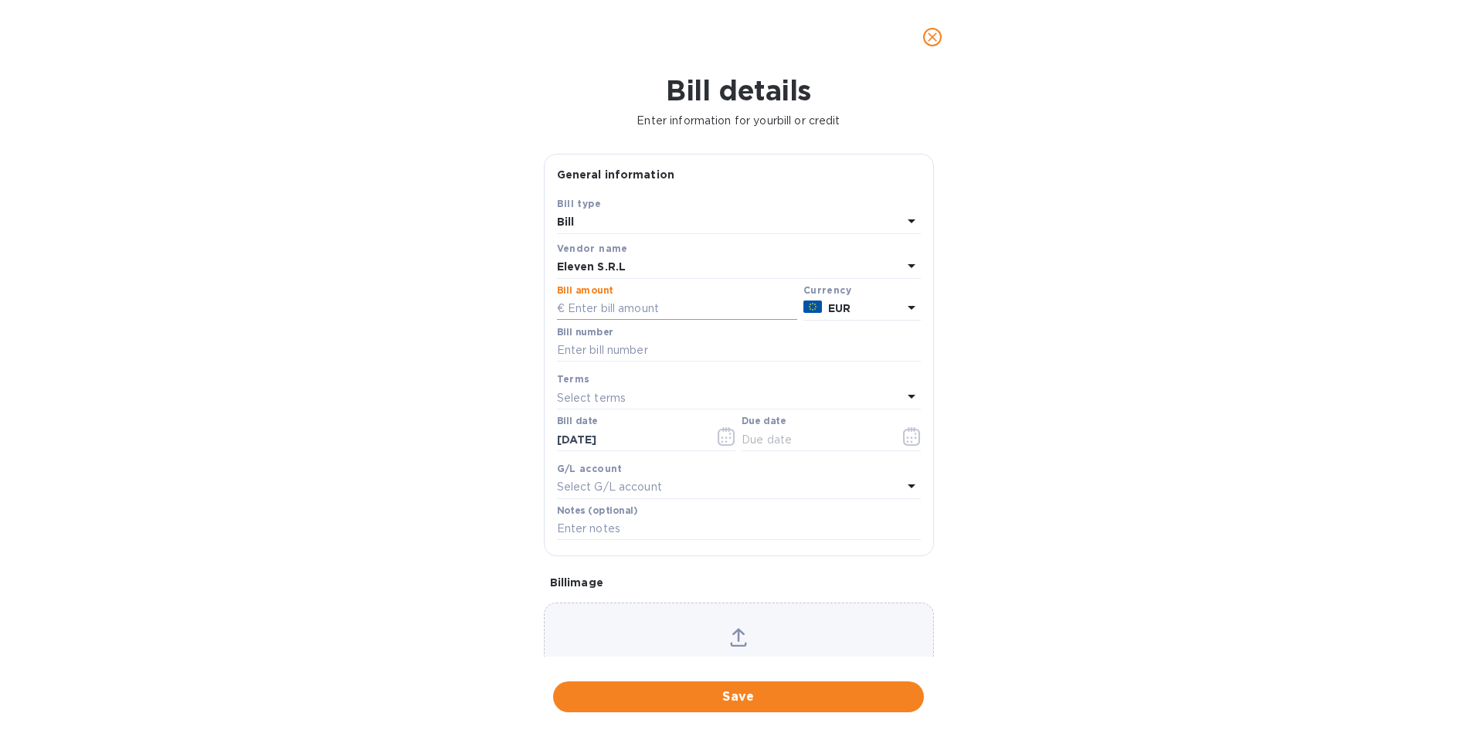
click at [640, 321] on input "text" at bounding box center [677, 308] width 240 height 23
type input "6,345"
click at [576, 362] on input "text" at bounding box center [739, 350] width 364 height 23
click at [635, 362] on input "text" at bounding box center [739, 350] width 364 height 23
type input "2"
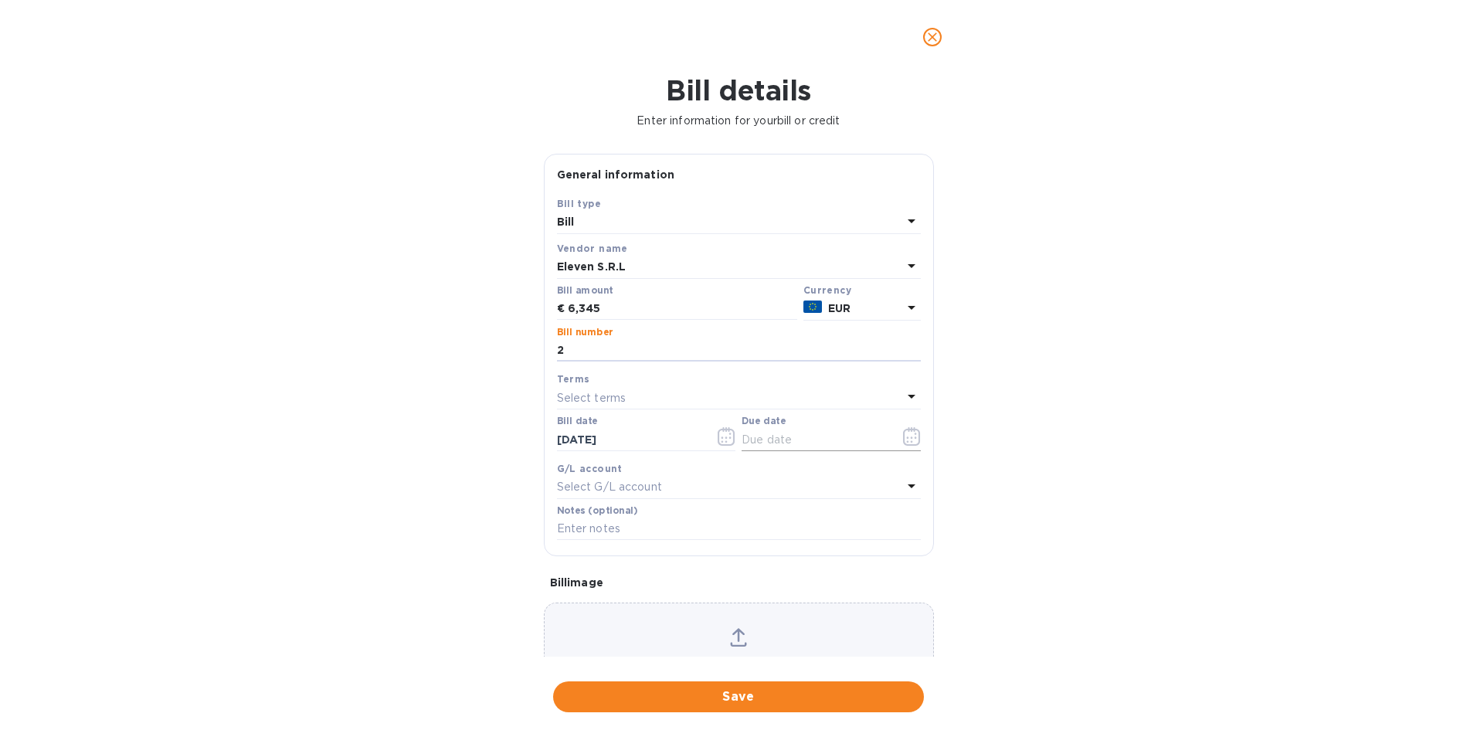
click at [903, 446] on icon "button" at bounding box center [912, 436] width 18 height 19
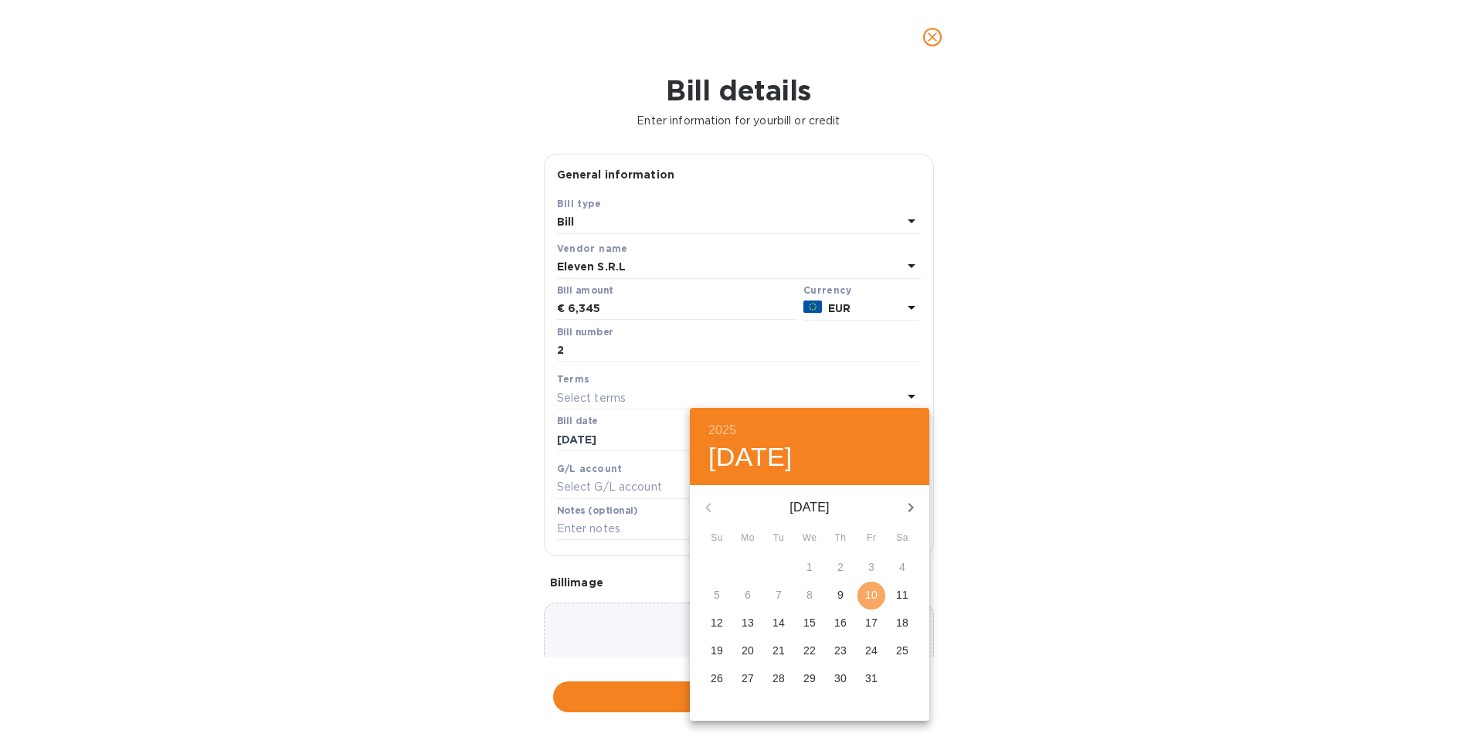
click at [869, 598] on p "10" at bounding box center [871, 594] width 12 height 15
type input "10/10/2025"
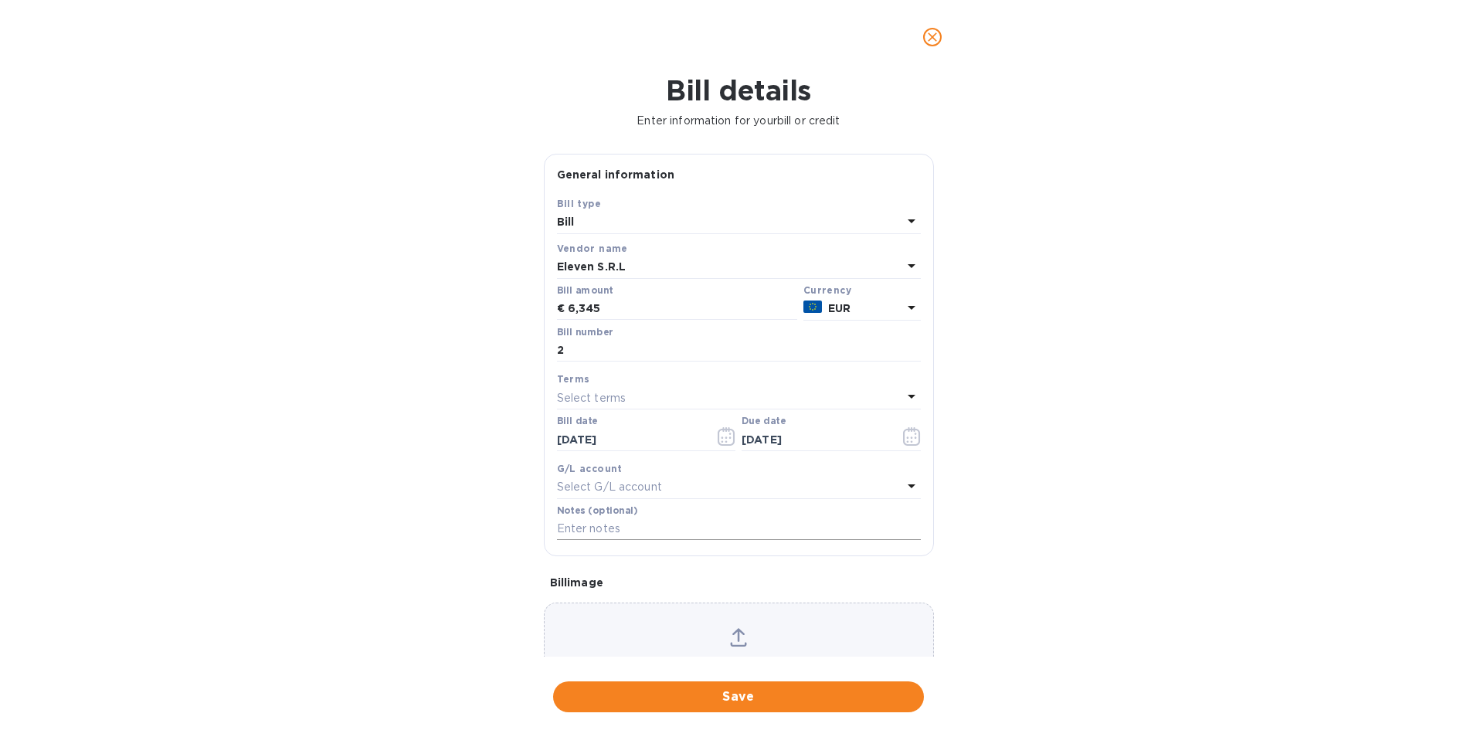
click at [597, 541] on input "text" at bounding box center [739, 529] width 364 height 23
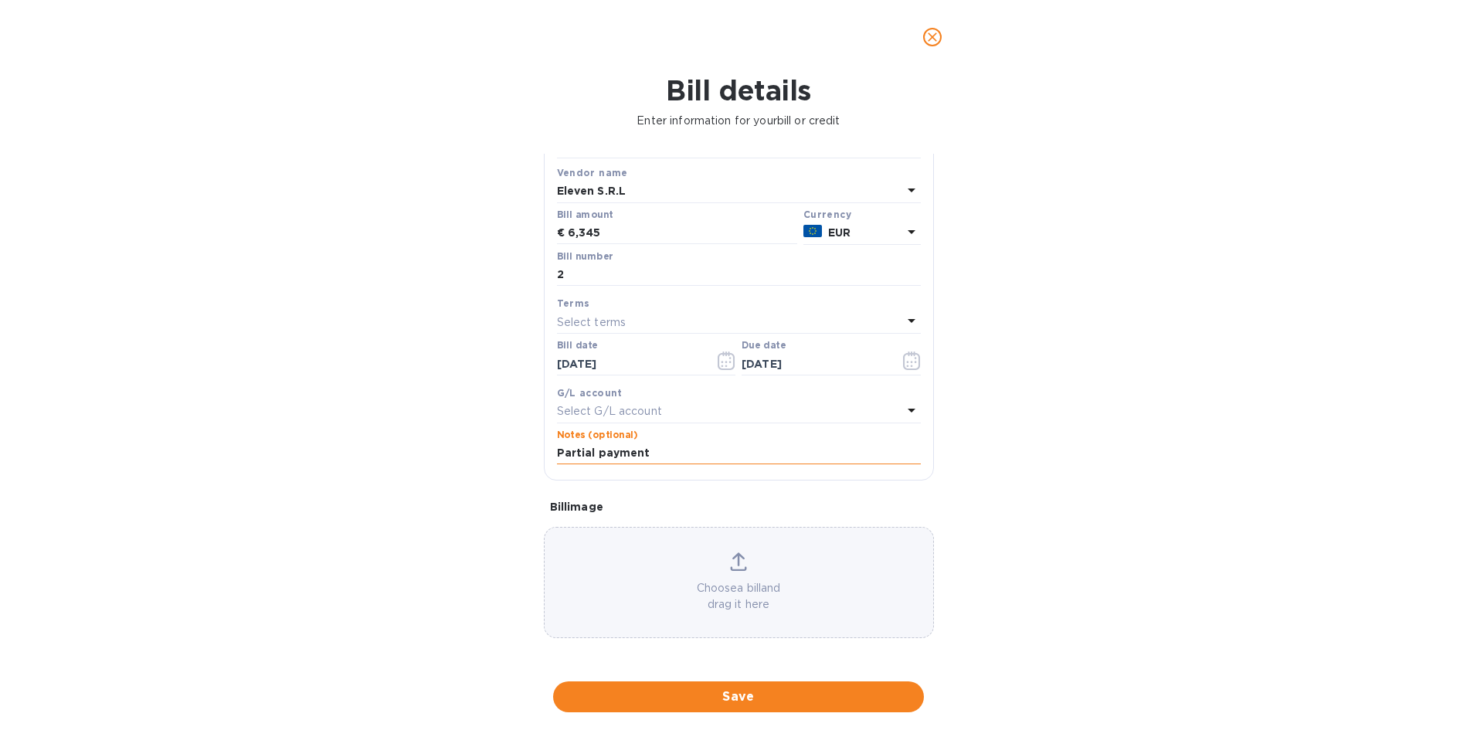
scroll to position [123, 0]
type input "Partial payment"
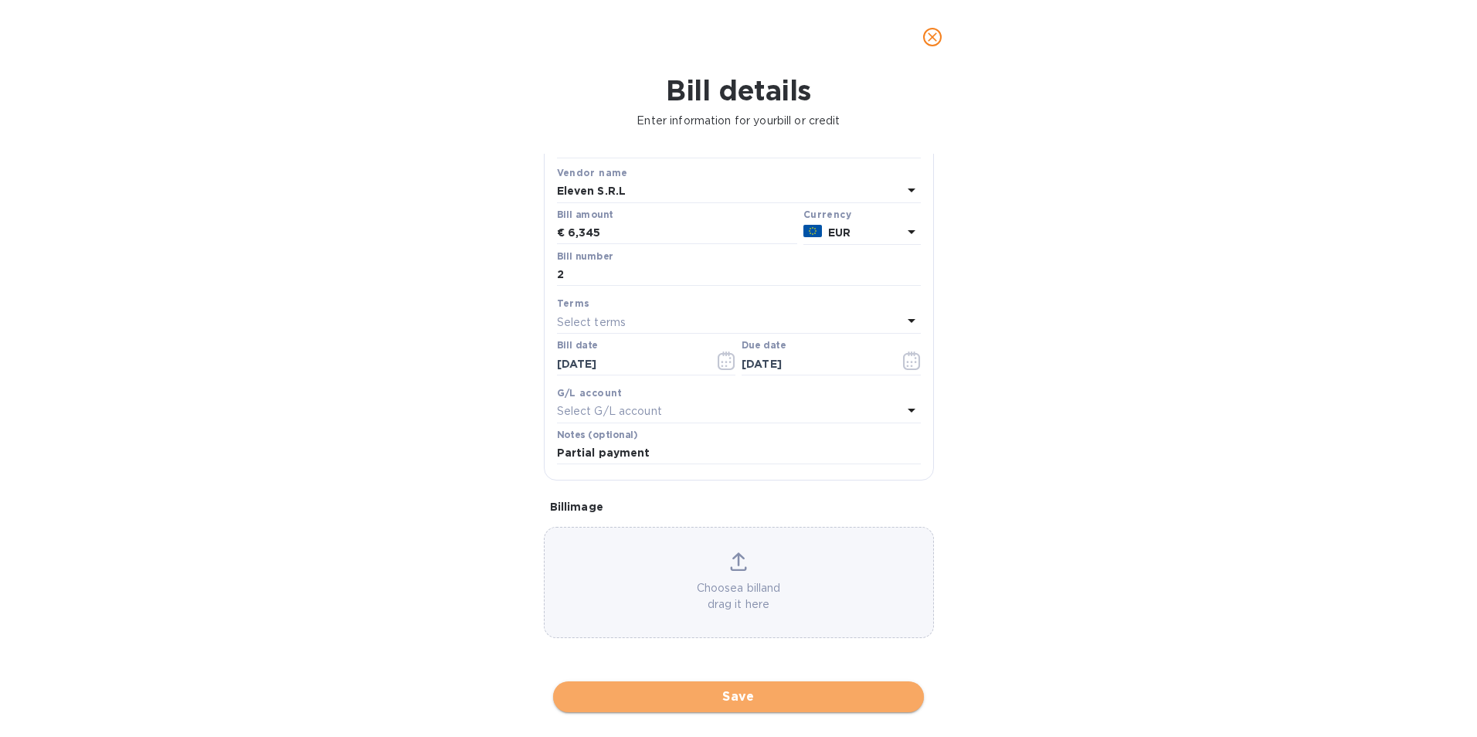
click at [743, 695] on span "Save" at bounding box center [739, 697] width 346 height 19
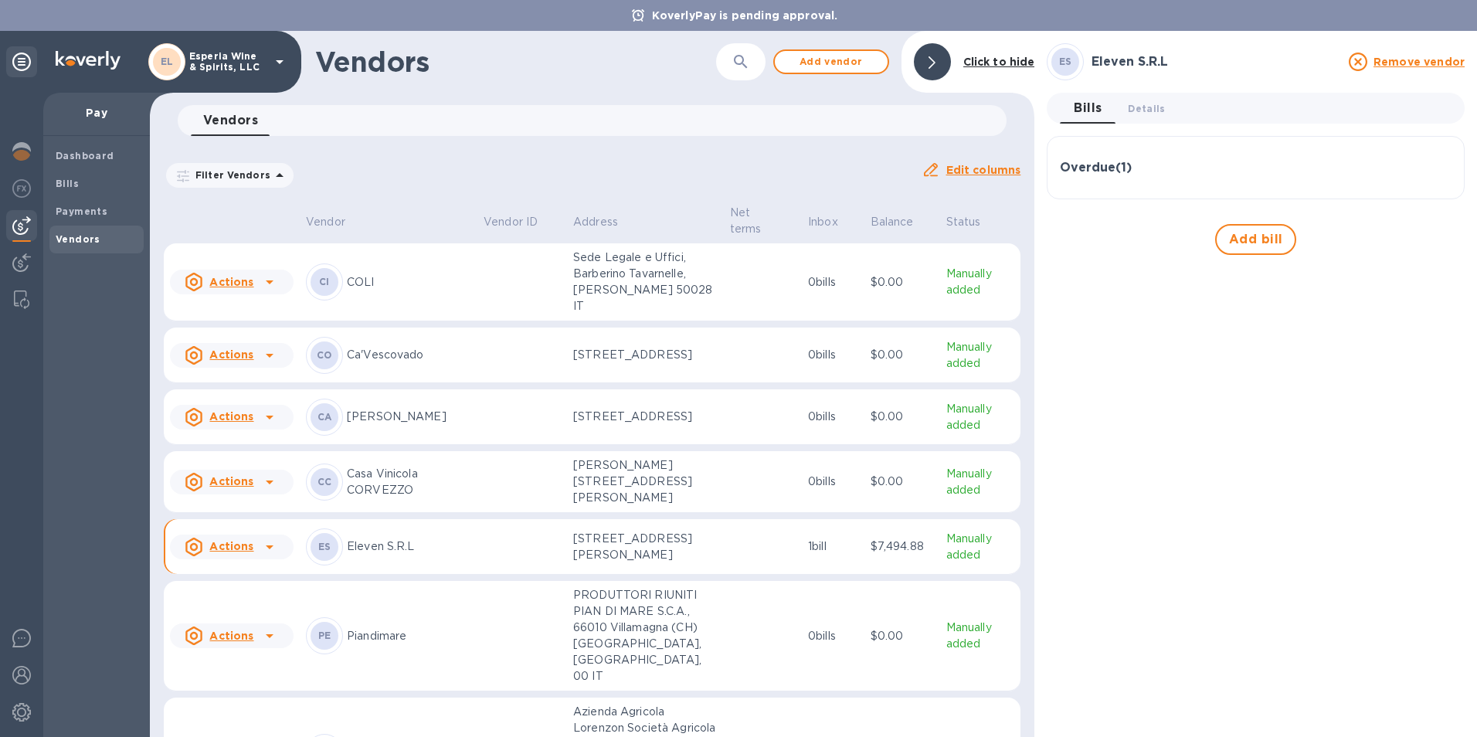
click at [1099, 167] on h3 "Overdue ( 1 )" at bounding box center [1096, 168] width 72 height 15
click at [1181, 236] on p "2" at bounding box center [1155, 229] width 176 height 16
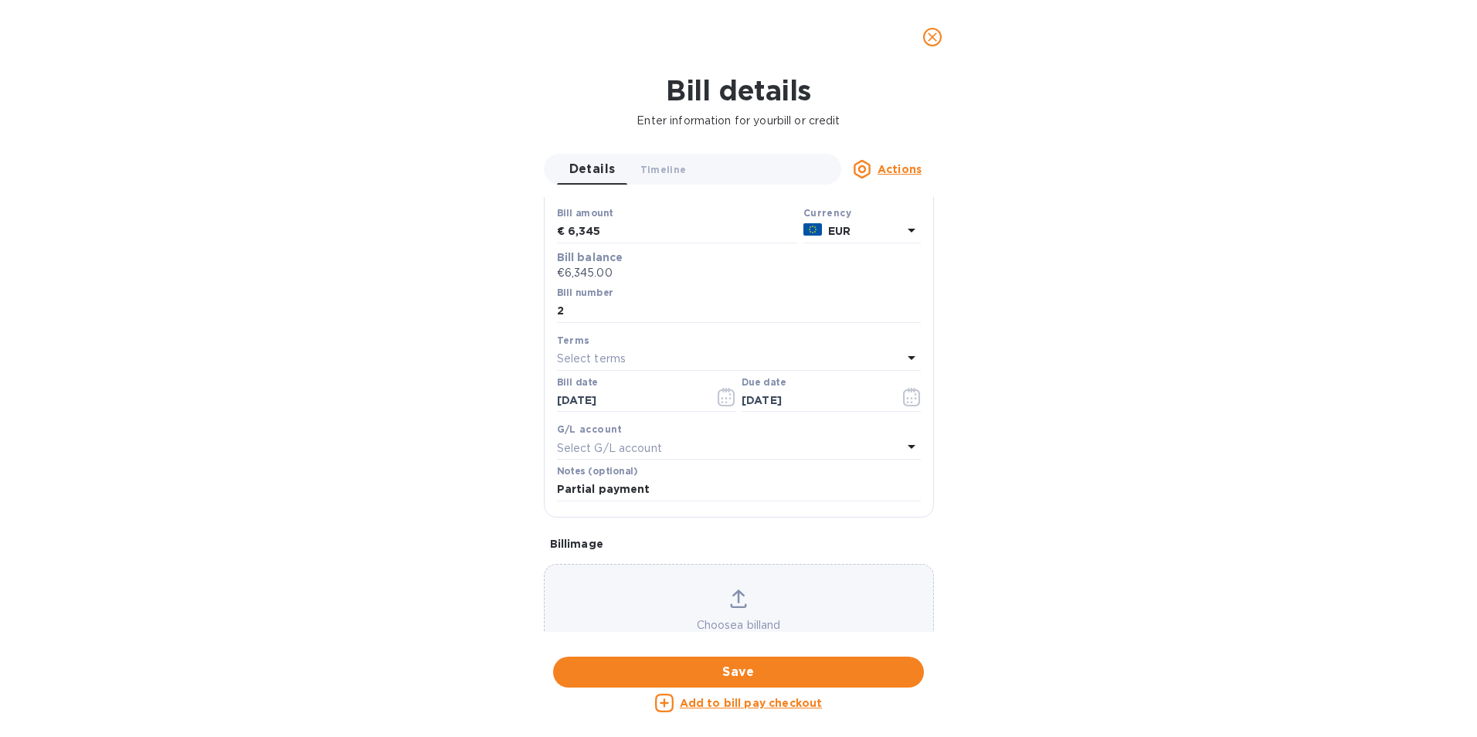
scroll to position [217, 0]
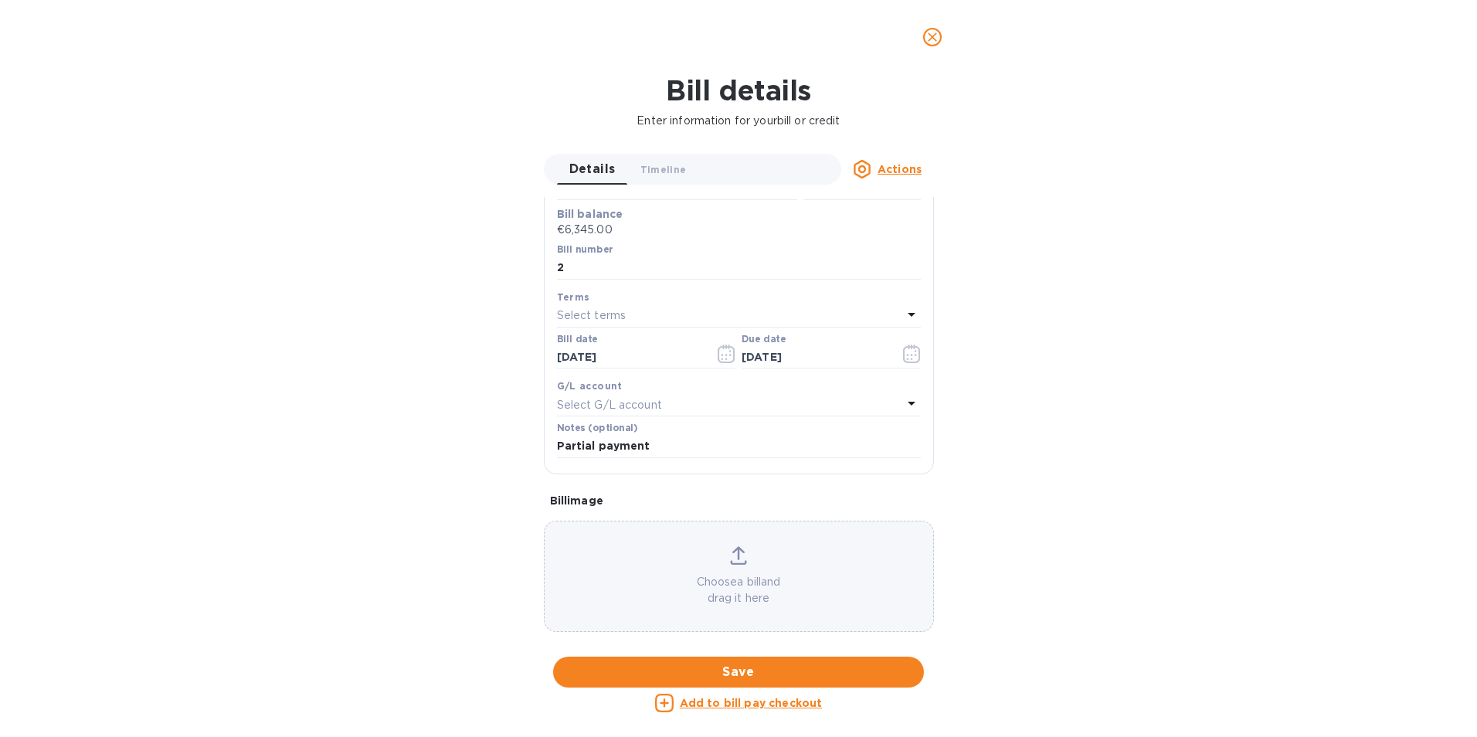
click at [726, 701] on u "Add to bill pay checkout" at bounding box center [751, 703] width 143 height 12
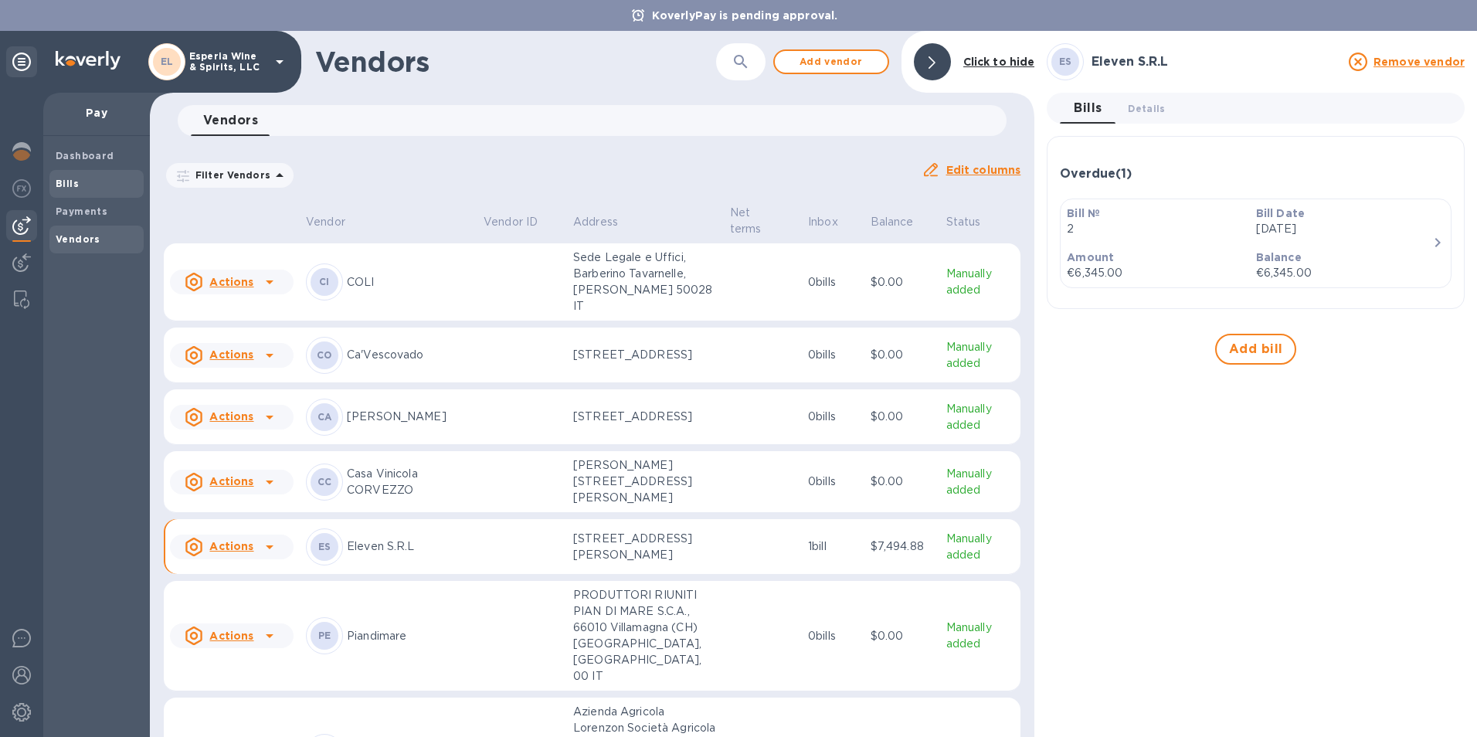
click at [66, 178] on b "Bills" at bounding box center [67, 184] width 23 height 12
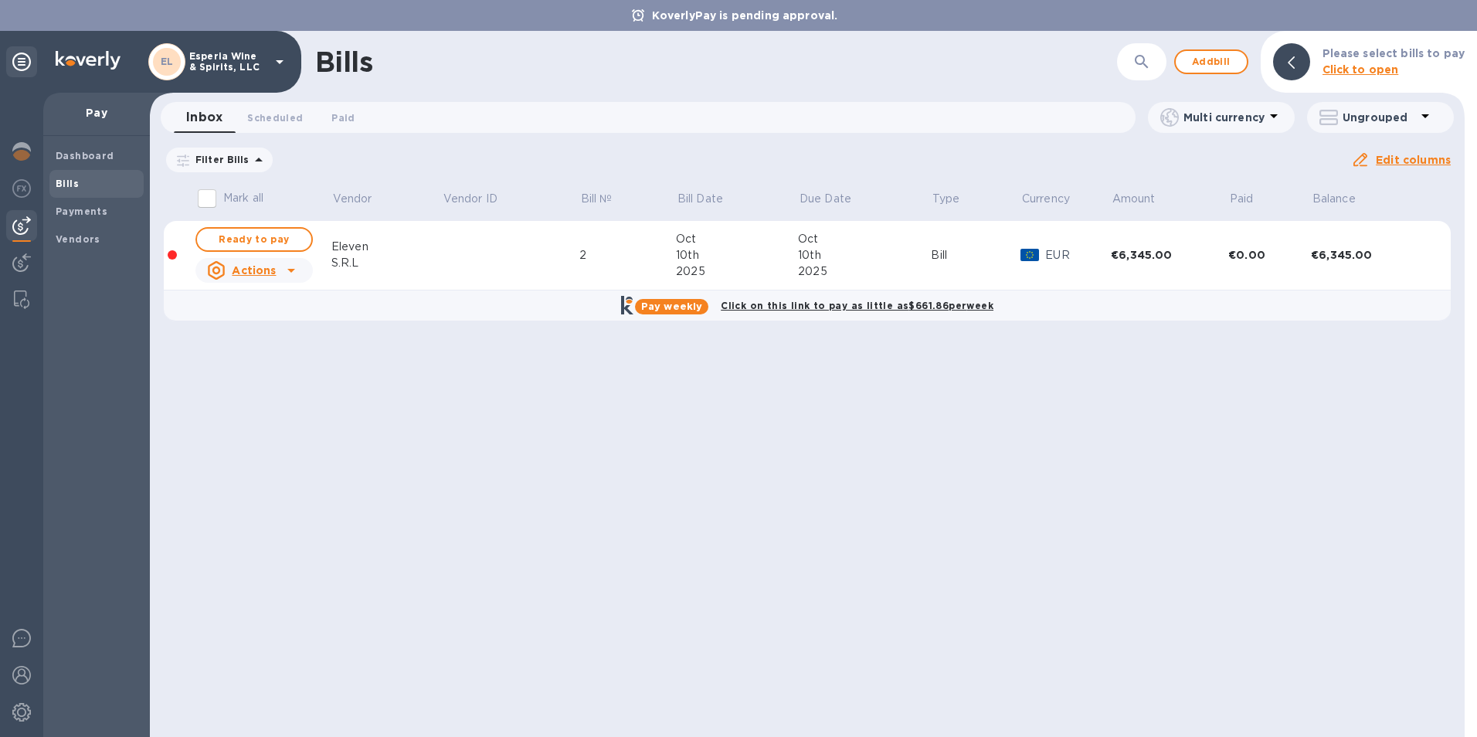
click at [287, 273] on icon at bounding box center [291, 270] width 19 height 19
click at [287, 273] on div at bounding box center [738, 368] width 1477 height 737
click at [904, 263] on div "10th" at bounding box center [864, 255] width 133 height 16
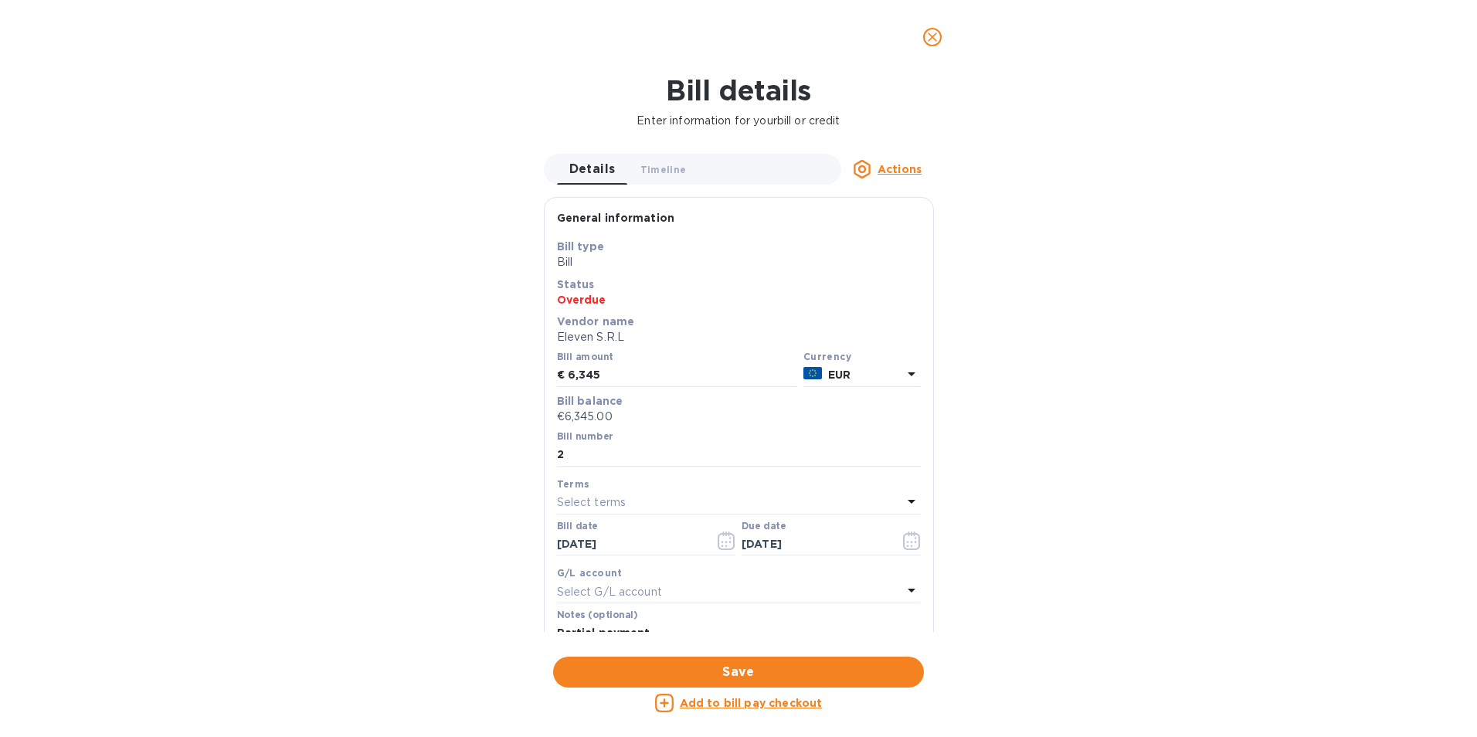
click at [897, 173] on u "Actions" at bounding box center [900, 169] width 44 height 12
click at [897, 173] on div at bounding box center [738, 368] width 1477 height 737
click at [932, 33] on icon "close" at bounding box center [932, 36] width 15 height 15
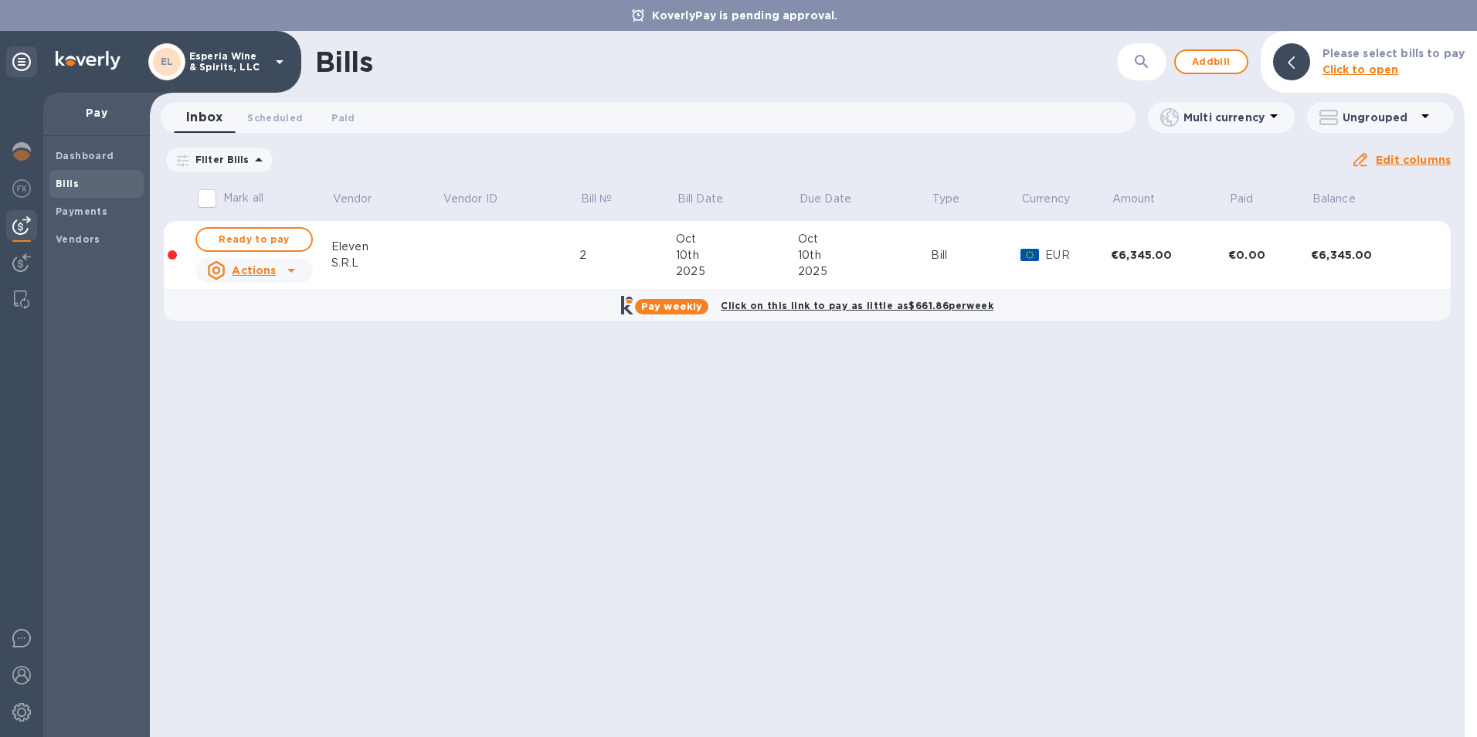
click at [172, 259] on div at bounding box center [172, 254] width 9 height 9
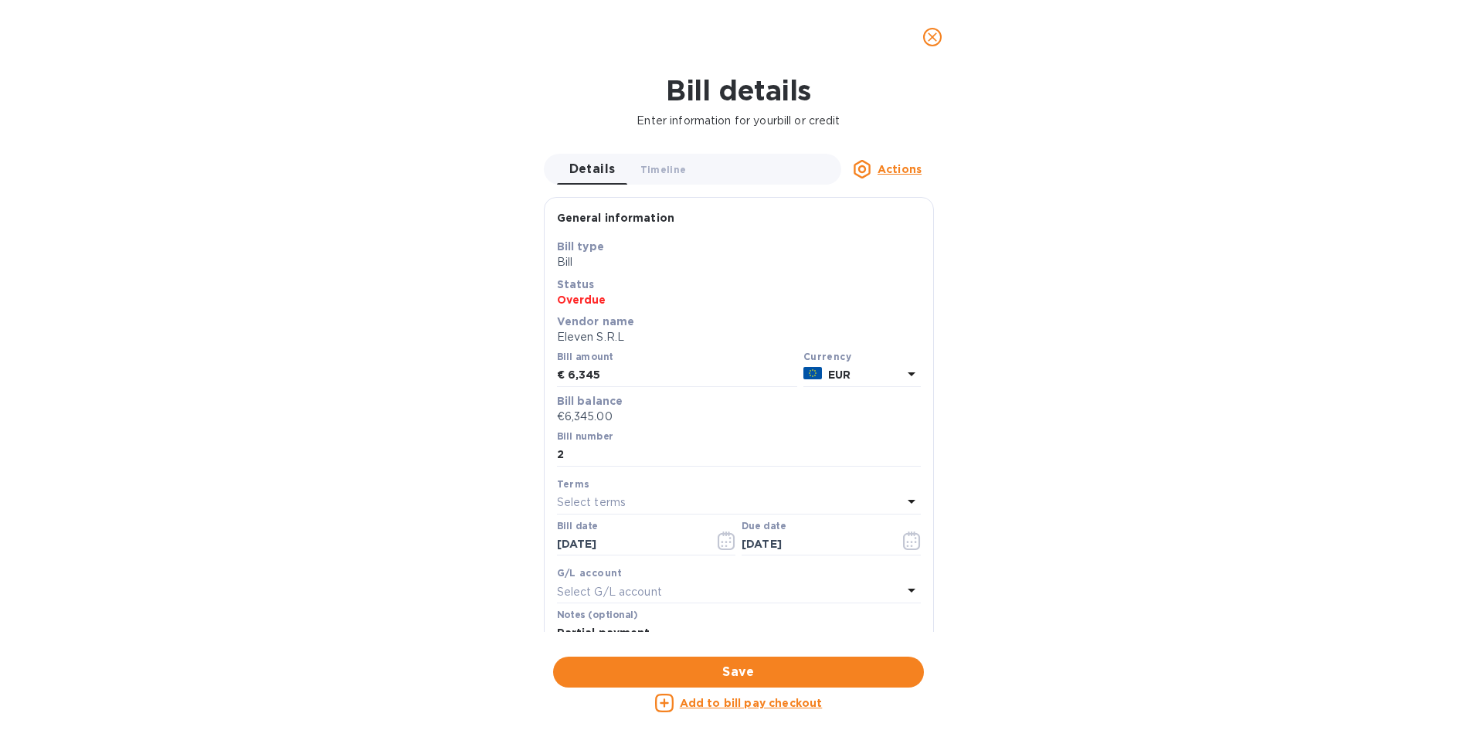
click at [735, 702] on u "Add to bill pay checkout" at bounding box center [751, 703] width 143 height 12
checkbox input "true"
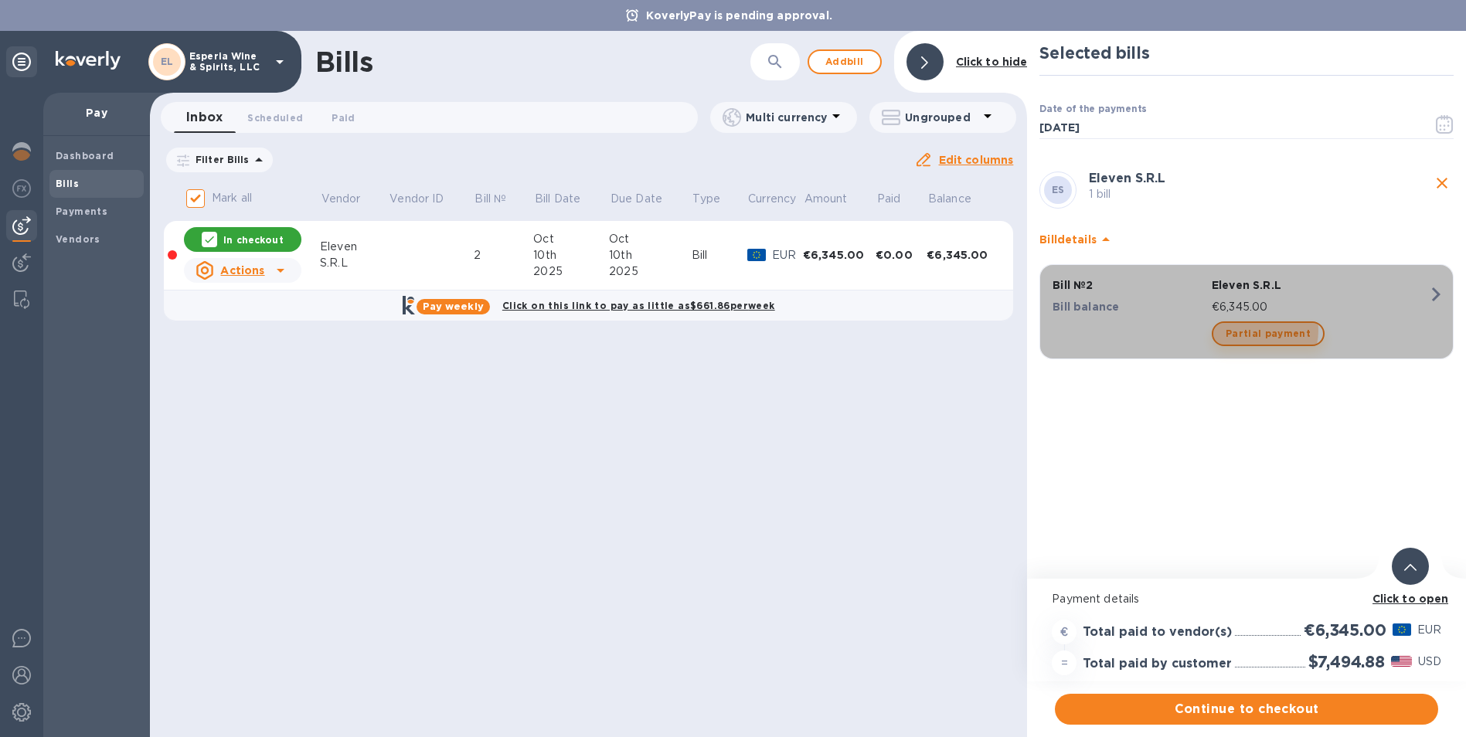
click at [1255, 331] on span "Partial payment" at bounding box center [1267, 334] width 85 height 19
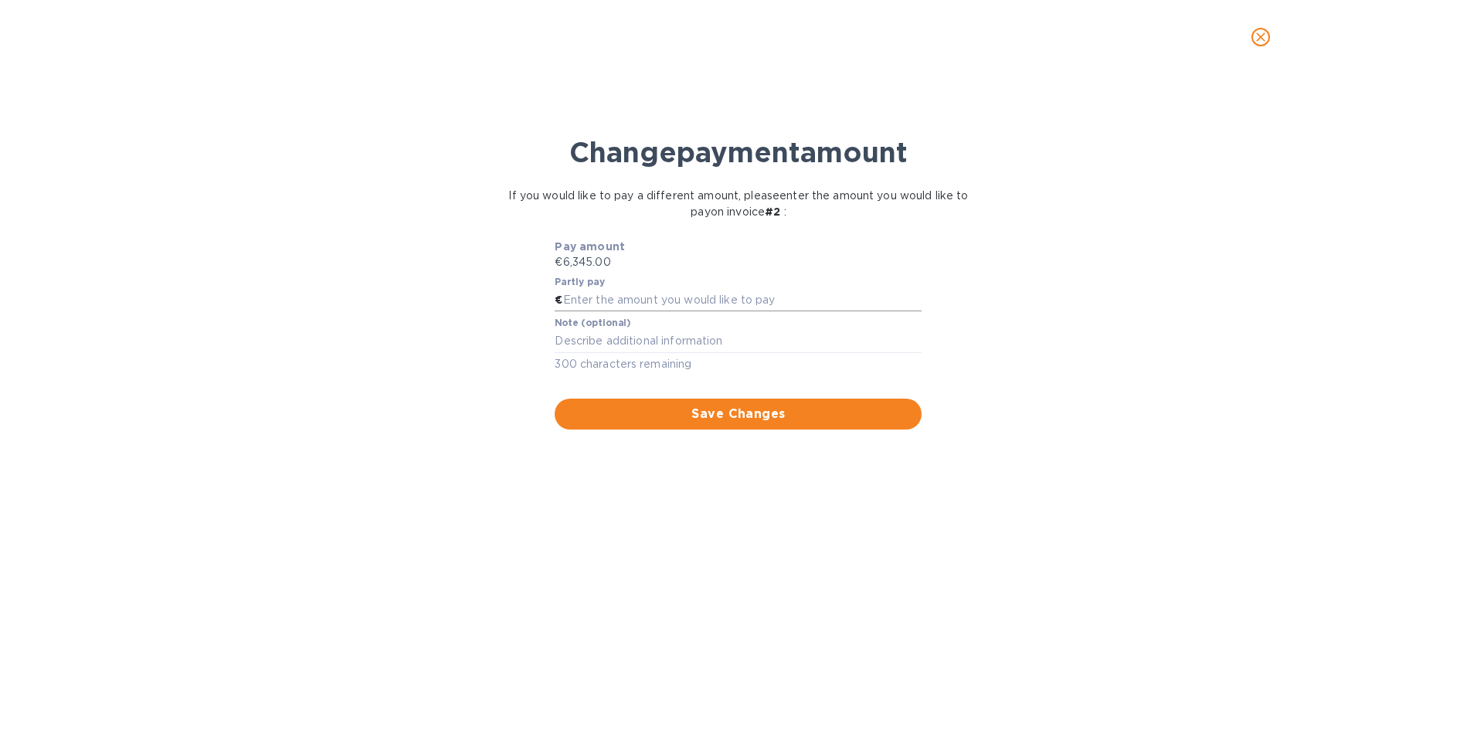
click at [580, 301] on input "text" at bounding box center [742, 300] width 359 height 23
type input "3,200"
click at [573, 346] on textarea at bounding box center [738, 341] width 367 height 13
type textarea "Partial payment of inv # 2"
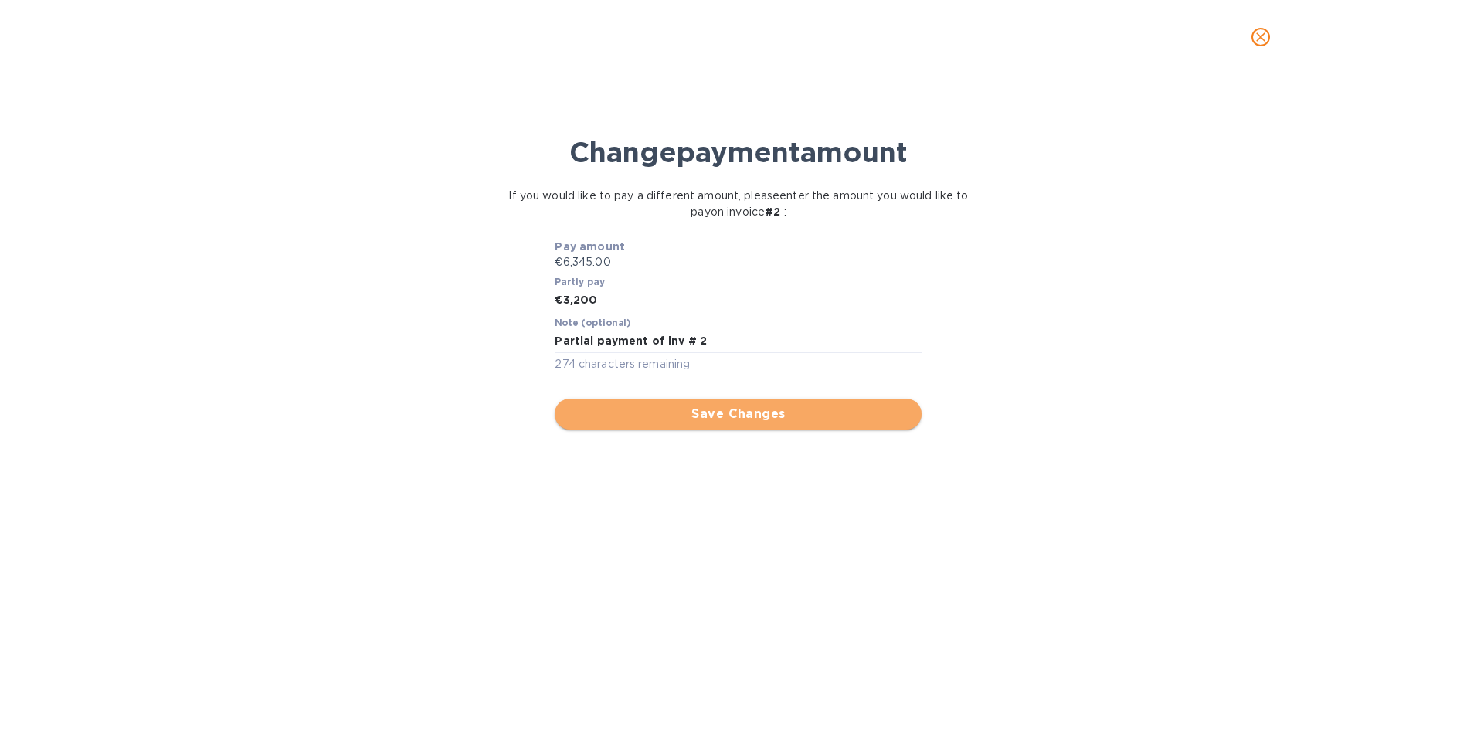
click at [739, 419] on span "Save Changes" at bounding box center [738, 414] width 342 height 19
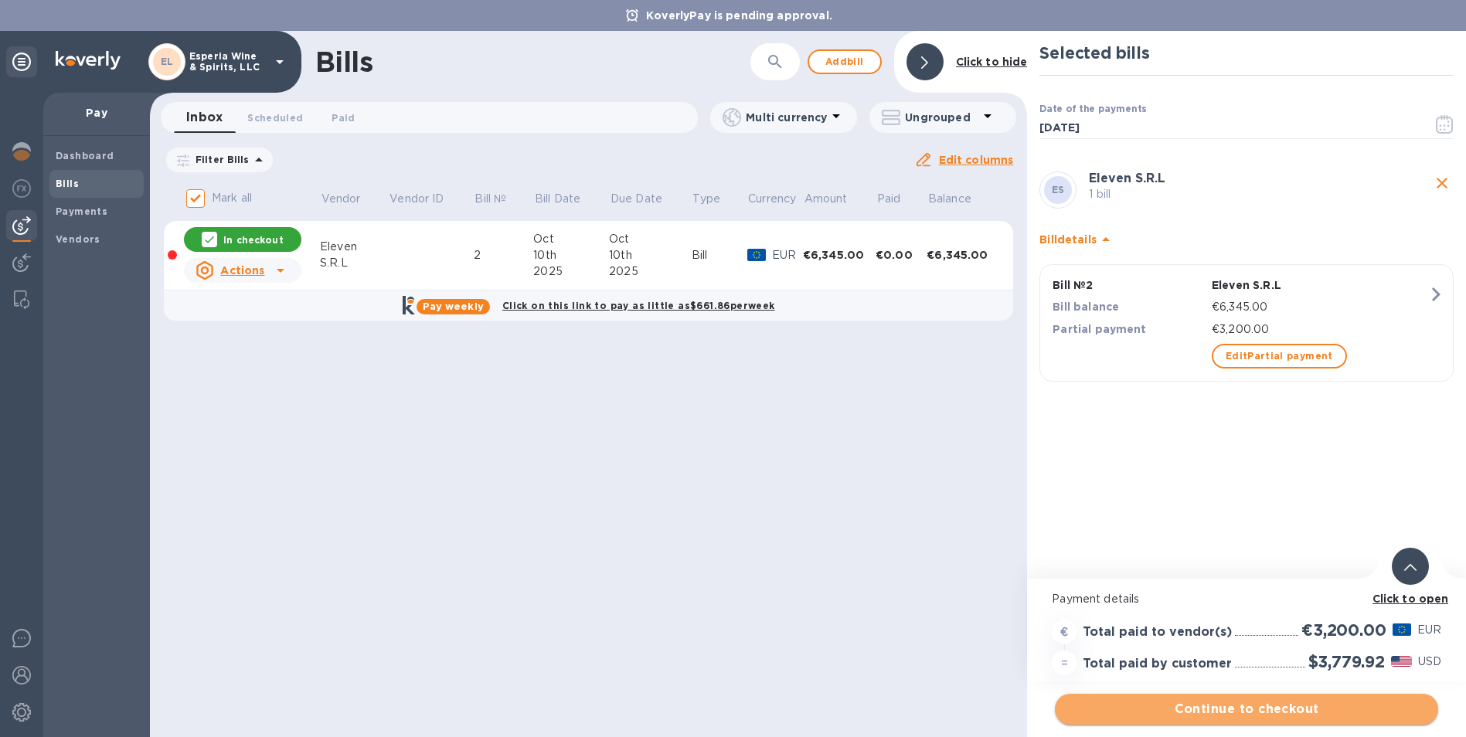
click at [1240, 706] on span "Continue to checkout" at bounding box center [1246, 709] width 359 height 19
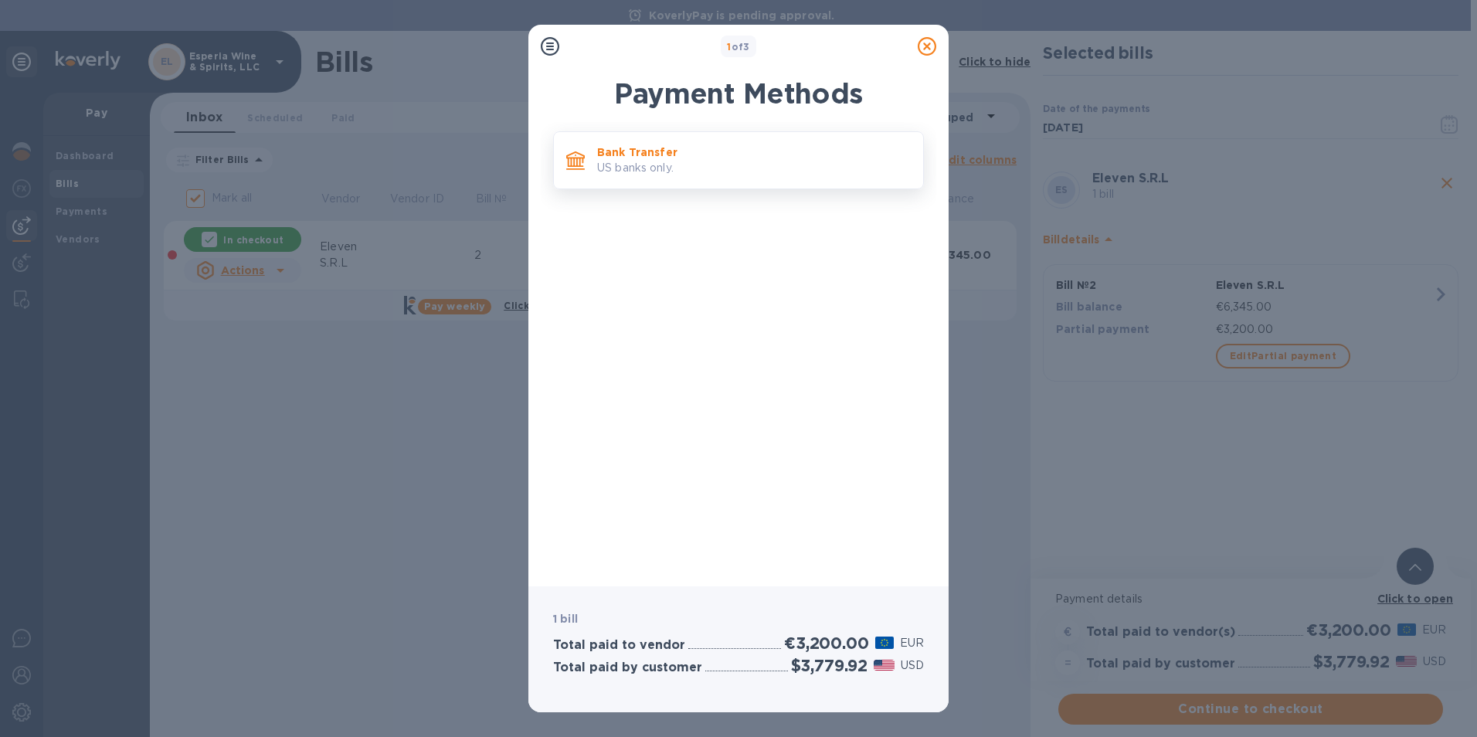
click at [635, 155] on p "Bank Transfer" at bounding box center [754, 151] width 314 height 15
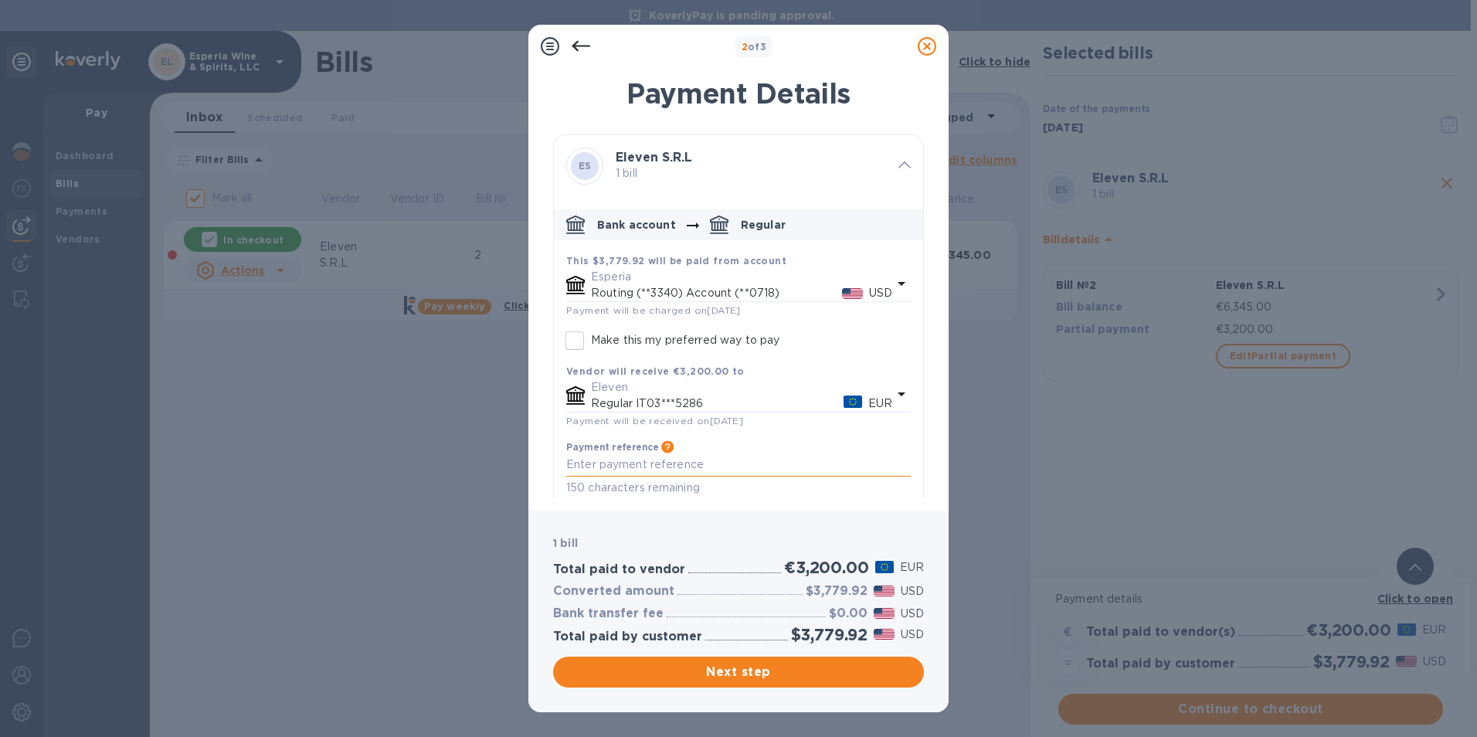
click at [661, 471] on textarea "default-method" at bounding box center [738, 464] width 345 height 13
type textarea "Partial payment inv # 2"
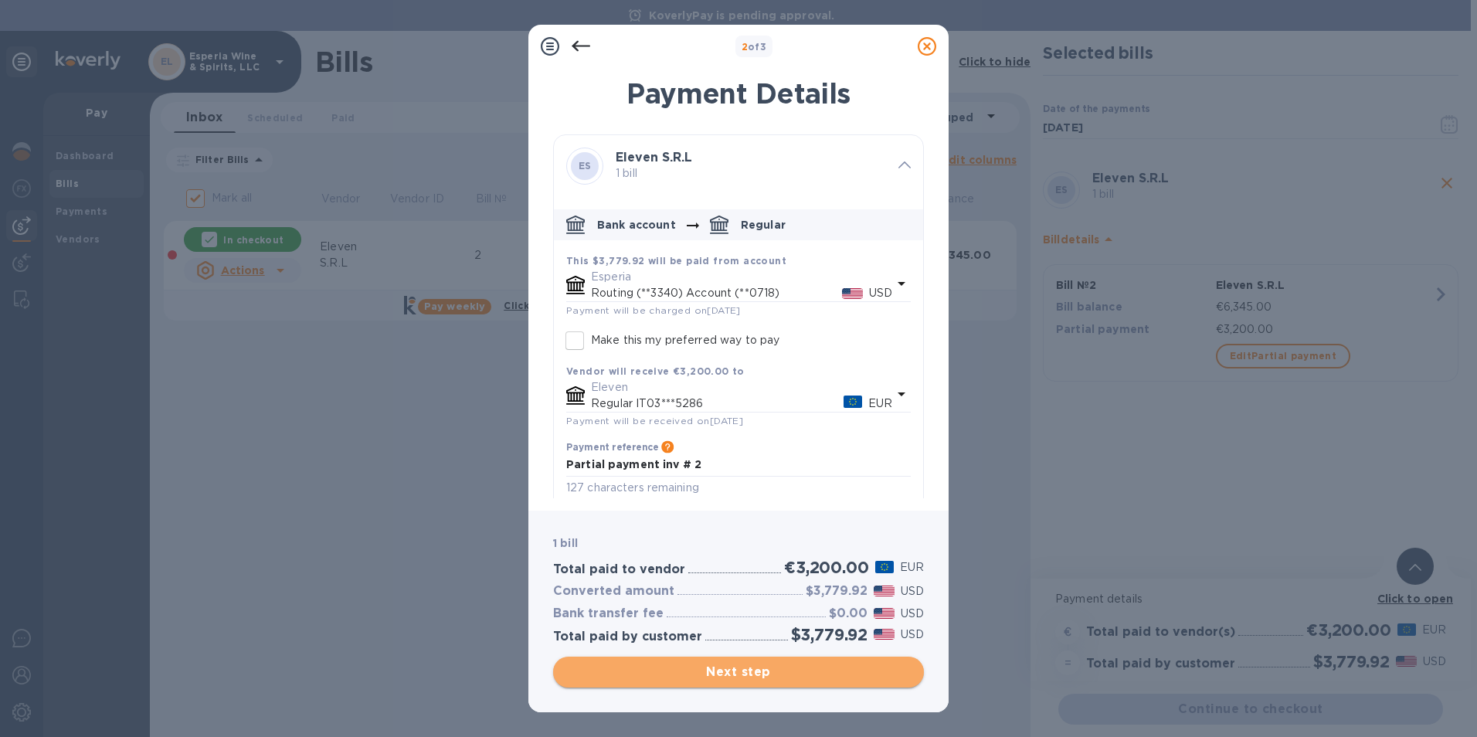
click at [745, 675] on span "Next step" at bounding box center [739, 672] width 346 height 19
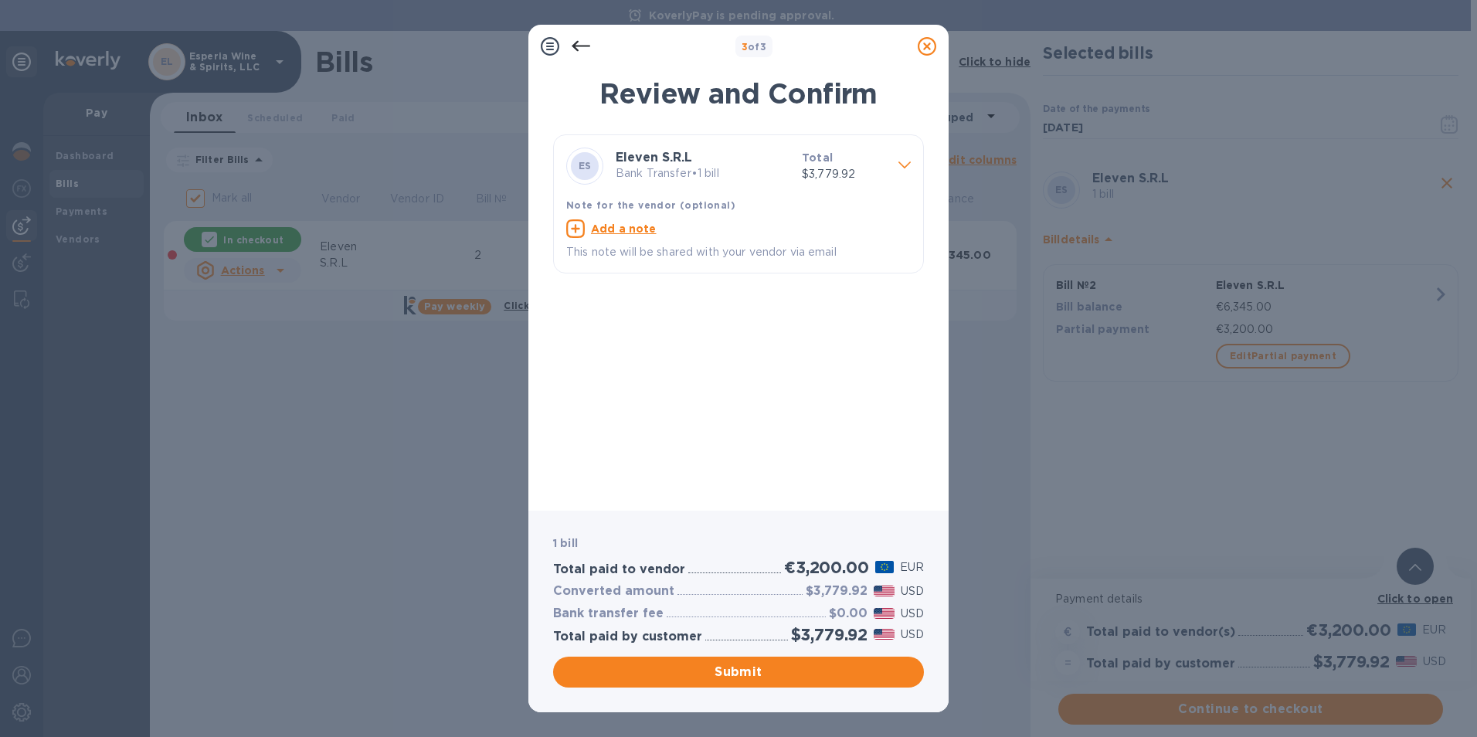
click at [620, 233] on u "Add a note" at bounding box center [624, 229] width 66 height 12
click at [569, 169] on div "ES" at bounding box center [584, 166] width 37 height 37
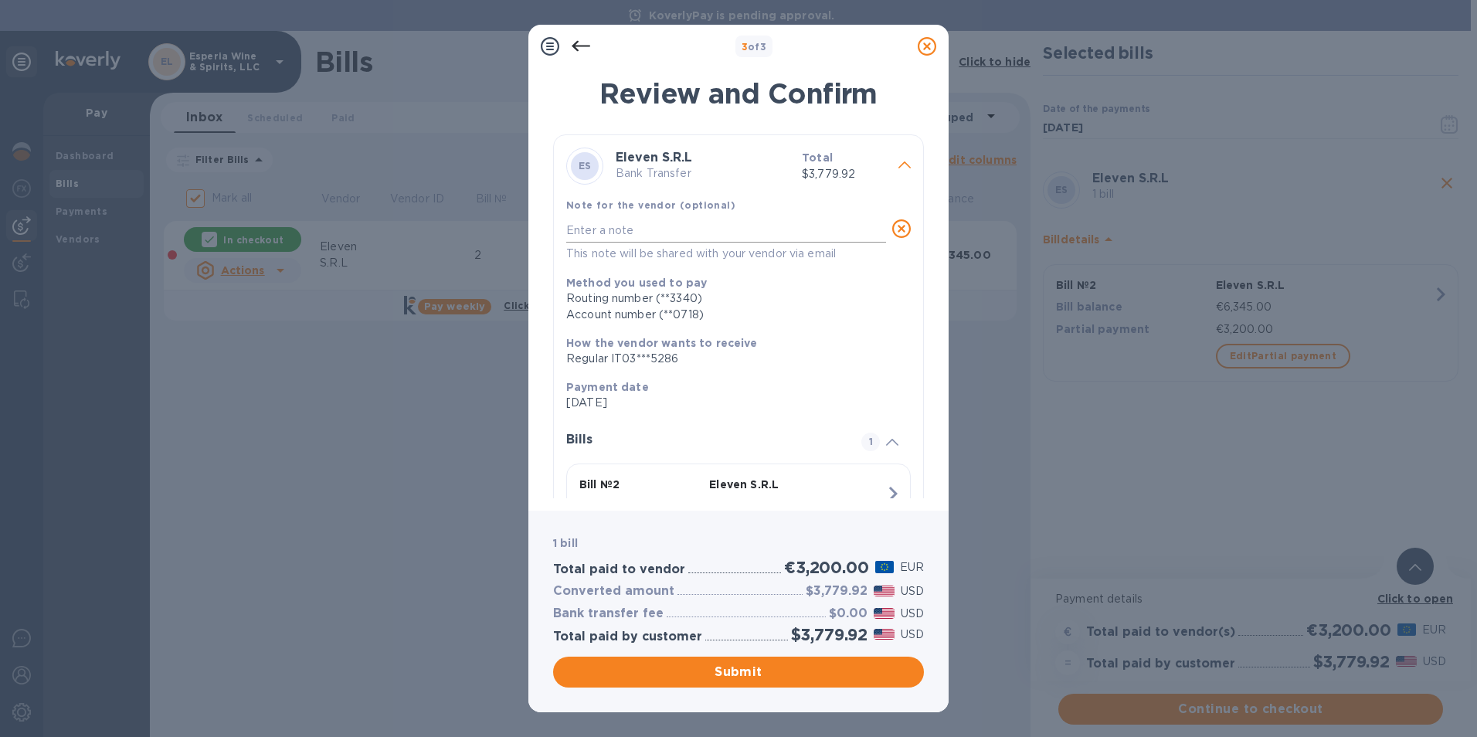
click at [569, 229] on textarea at bounding box center [726, 230] width 320 height 13
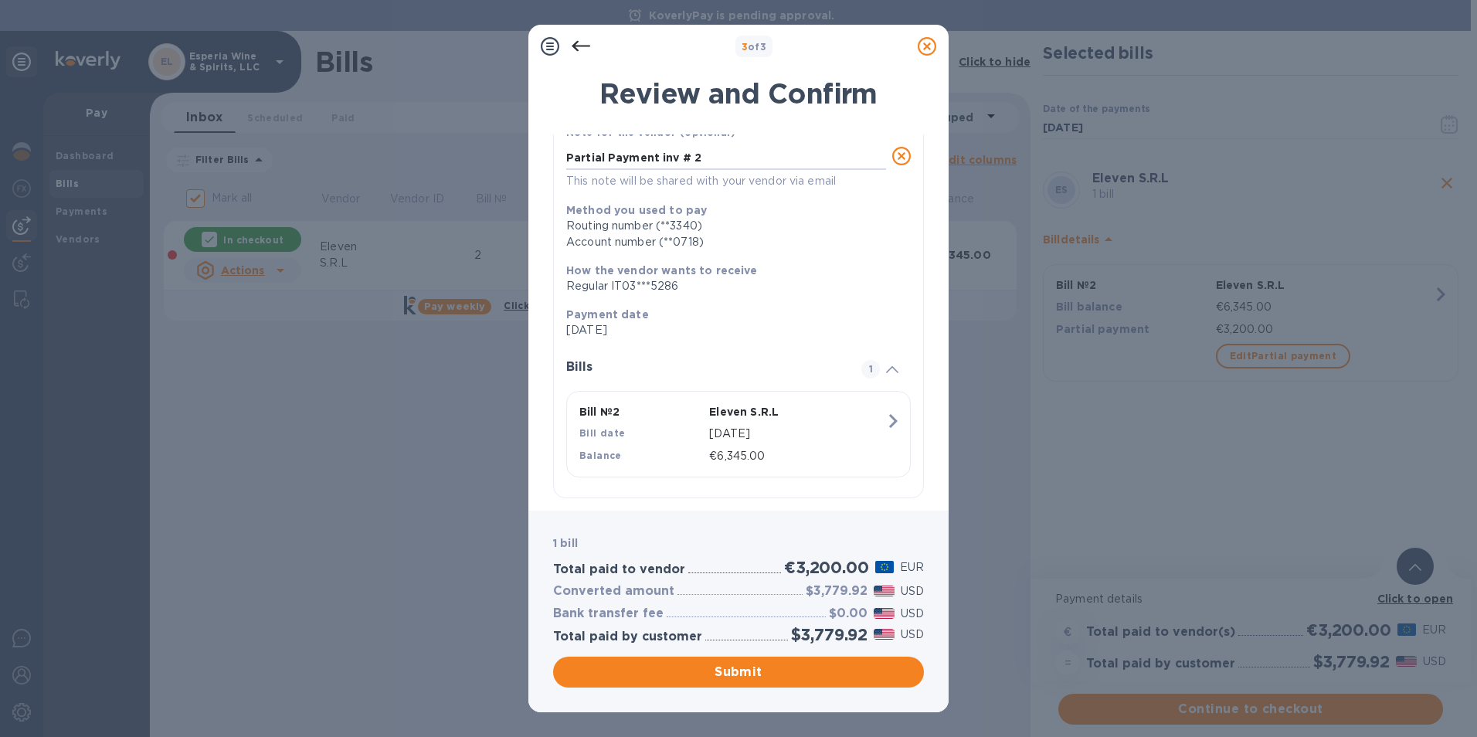
scroll to position [80, 0]
type textarea "Partial Payment inv # 2"
click at [739, 672] on span "Submit" at bounding box center [739, 672] width 346 height 19
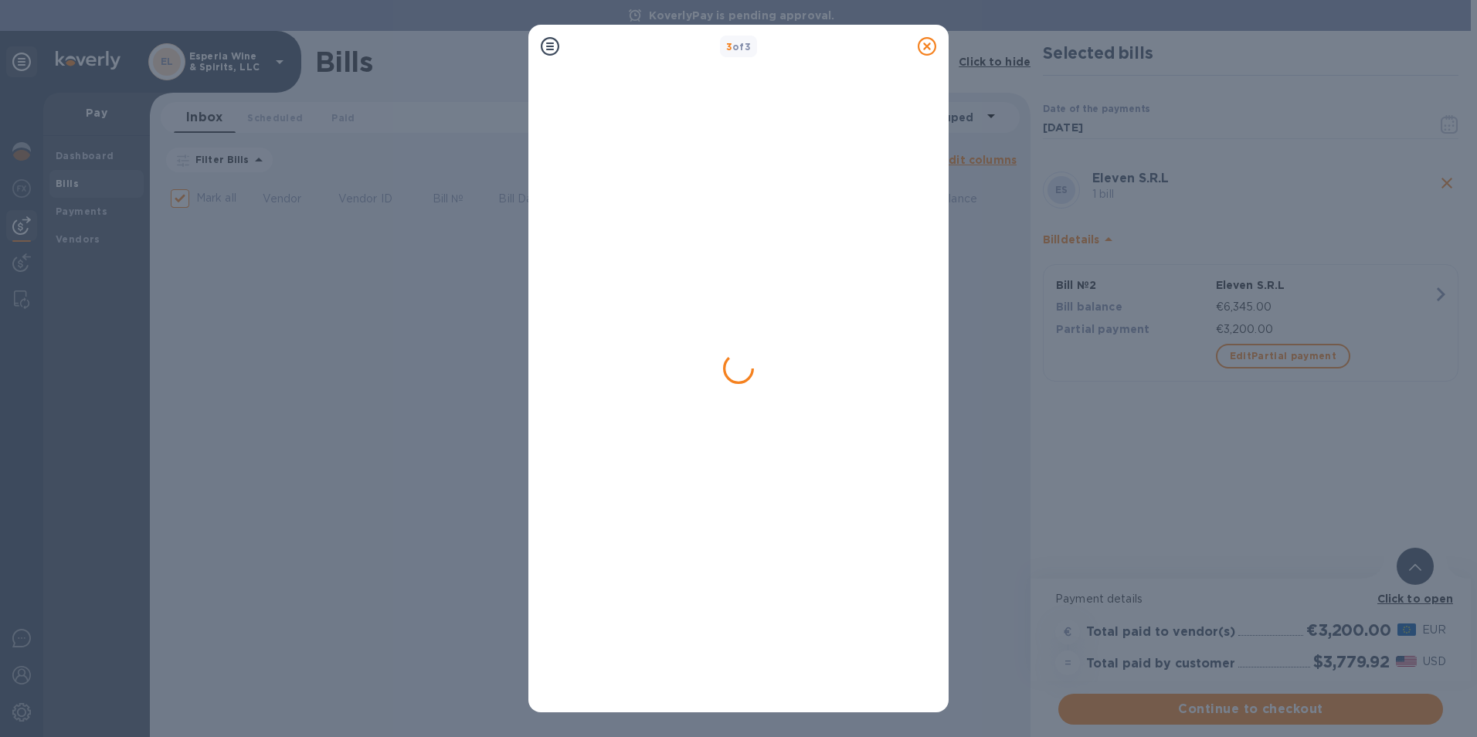
checkbox input "false"
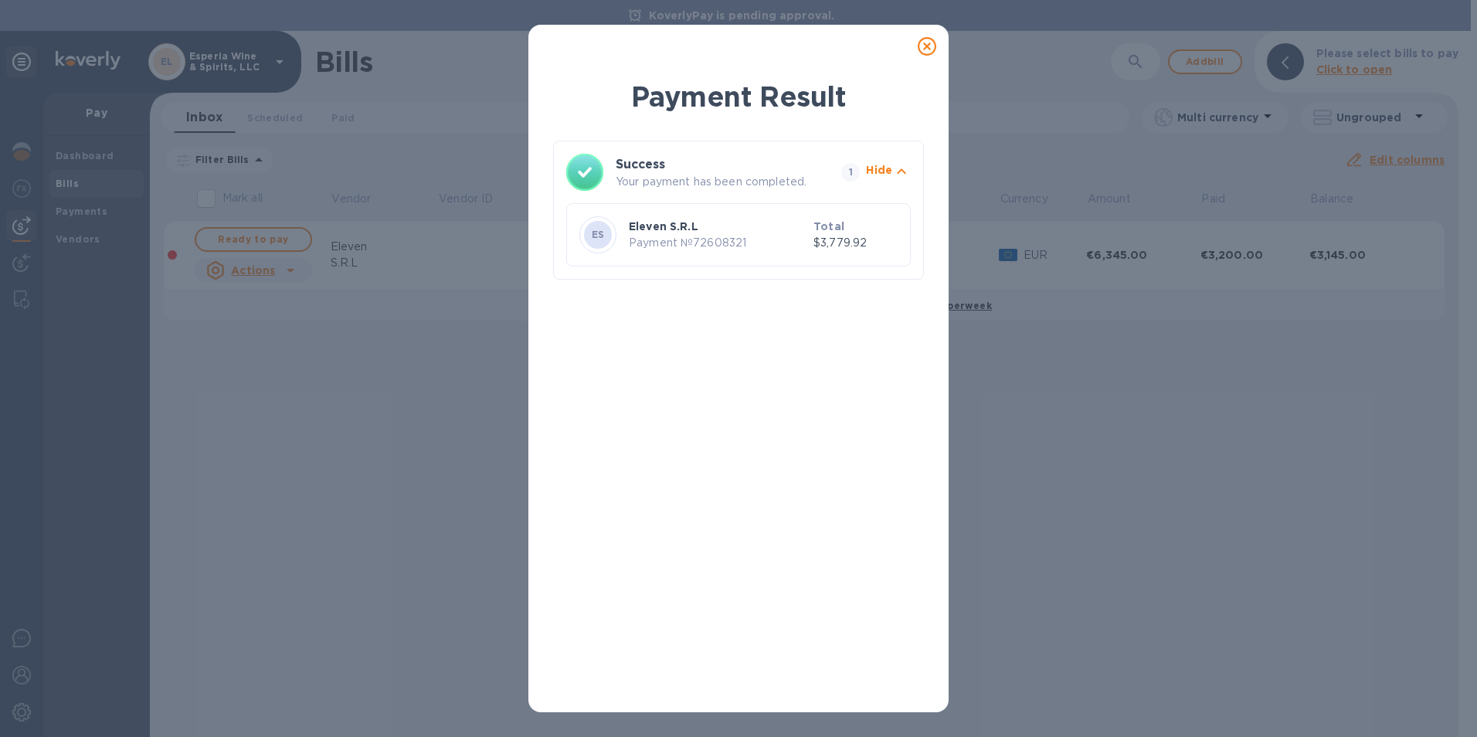
click at [926, 47] on icon at bounding box center [927, 46] width 19 height 19
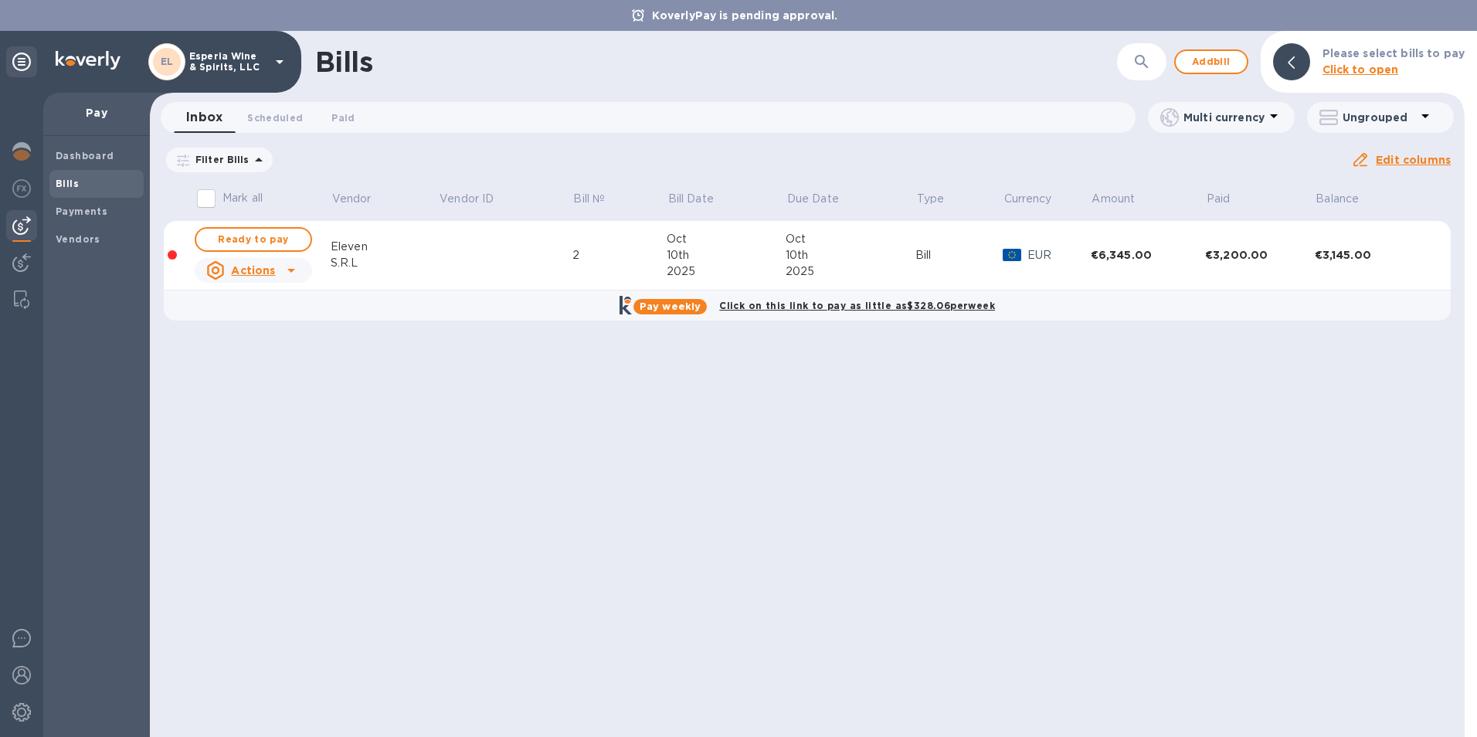
click at [280, 58] on icon at bounding box center [279, 62] width 19 height 19
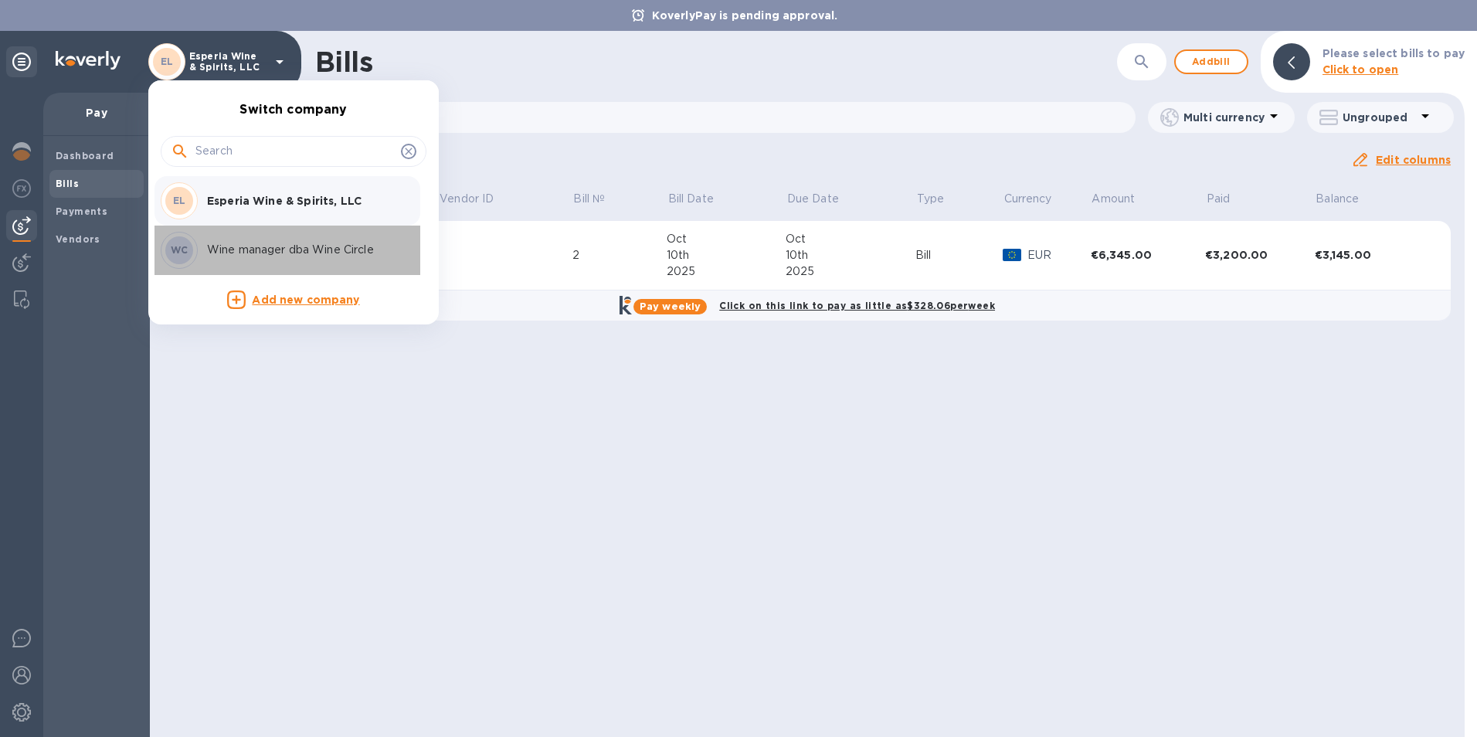
click at [257, 250] on p "Wine manager dba Wine Circle" at bounding box center [304, 250] width 195 height 16
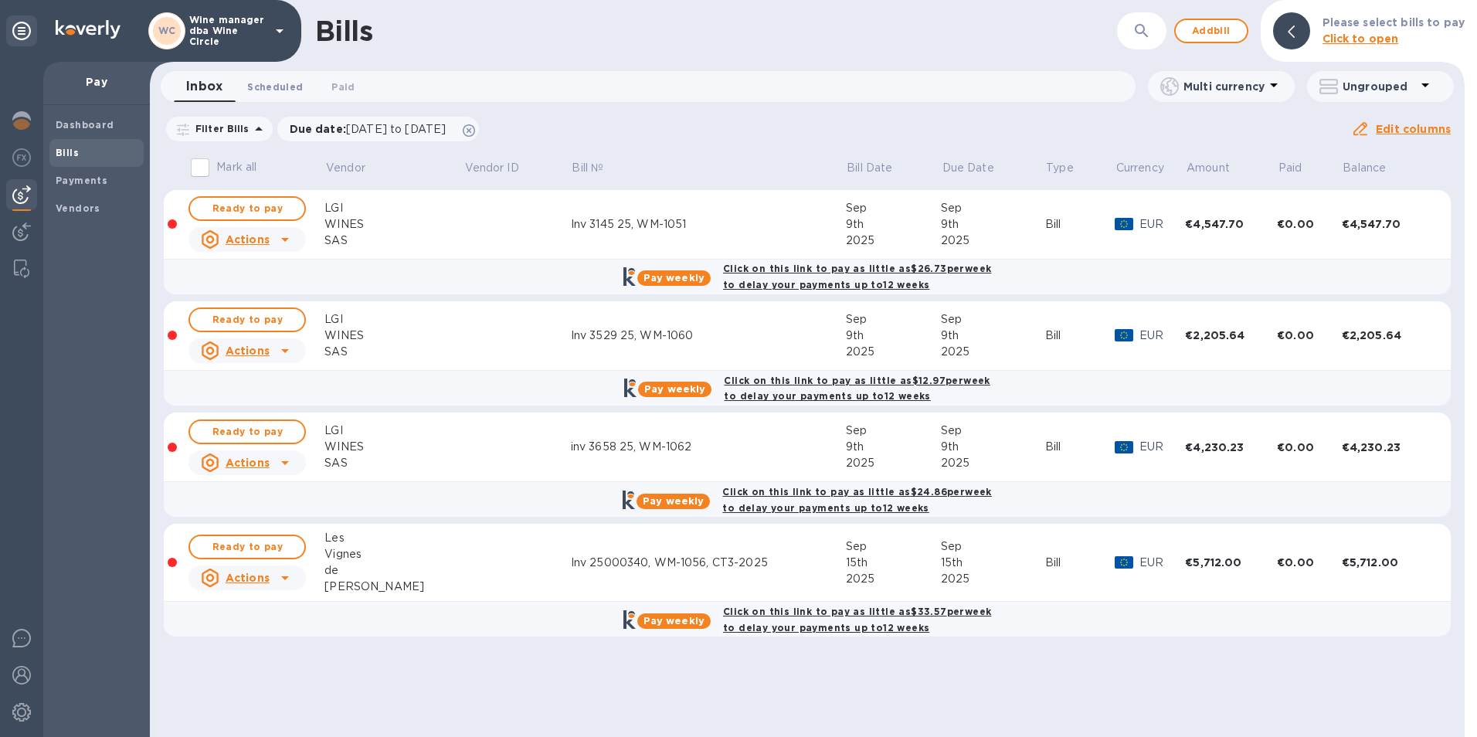
click at [280, 82] on span "Scheduled 0" at bounding box center [275, 87] width 56 height 16
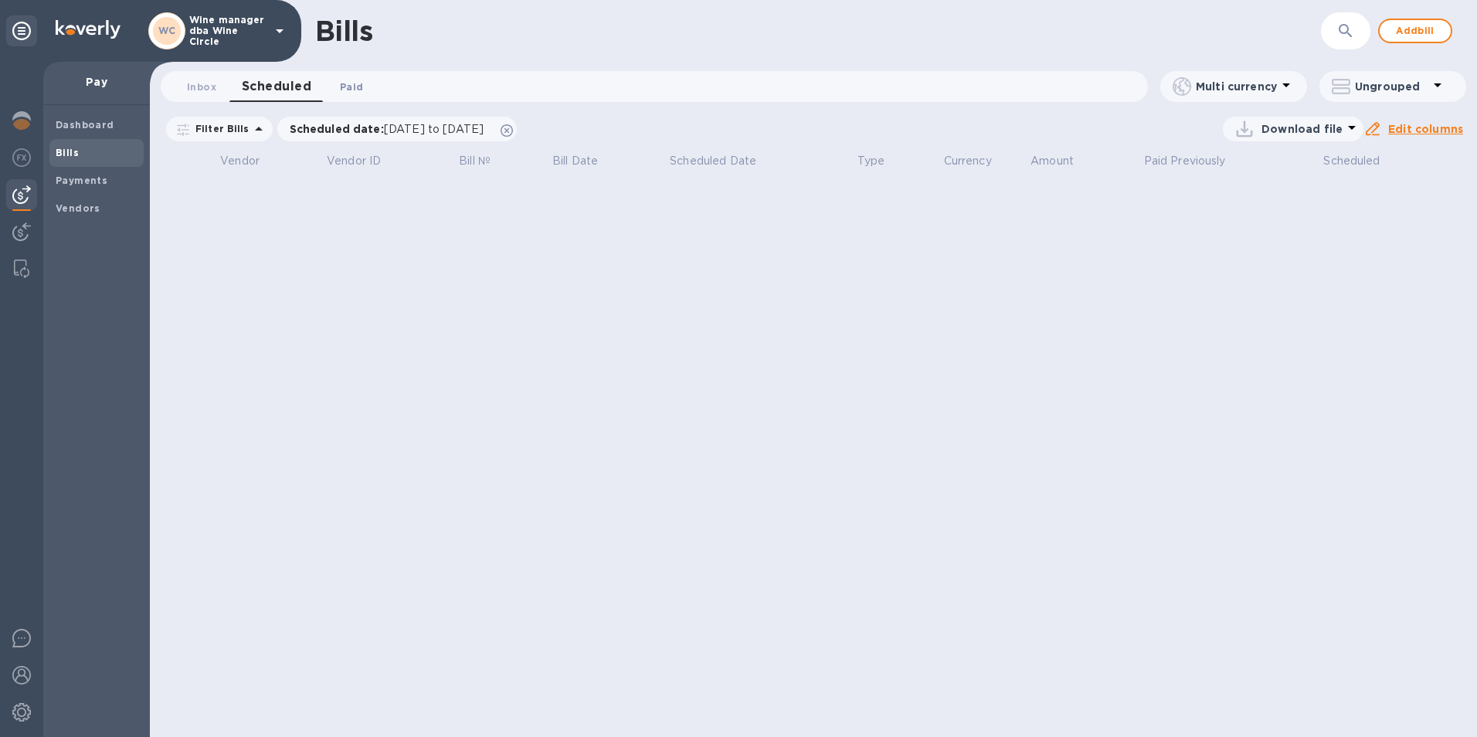
click at [354, 84] on span "Paid 0" at bounding box center [351, 87] width 23 height 16
click at [478, 135] on icon at bounding box center [472, 130] width 12 height 12
